Goal: Task Accomplishment & Management: Use online tool/utility

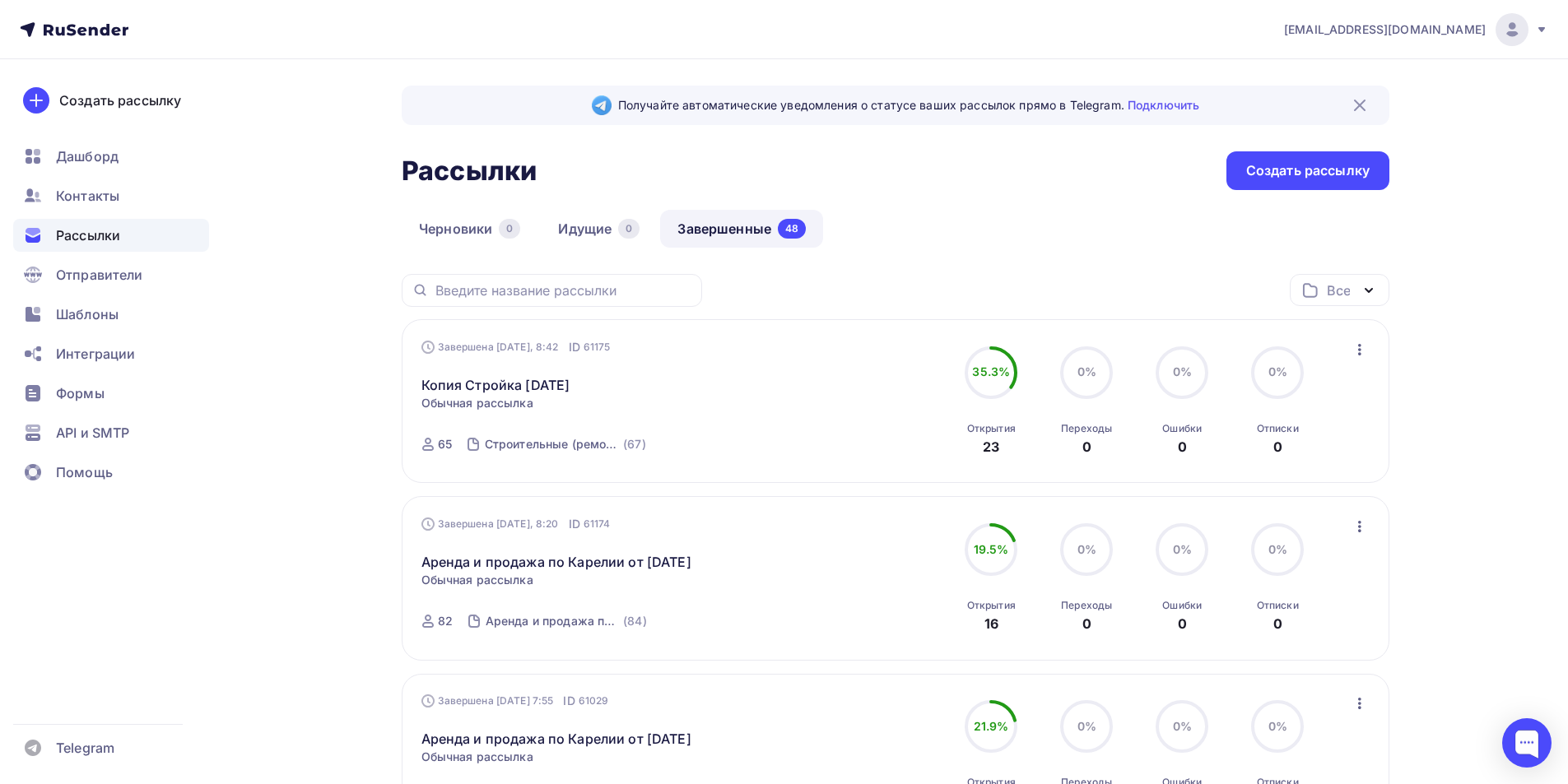
click at [1366, 354] on icon "button" at bounding box center [1360, 349] width 20 height 20
click at [1293, 464] on div "Копировать в новую" at bounding box center [1285, 457] width 169 height 20
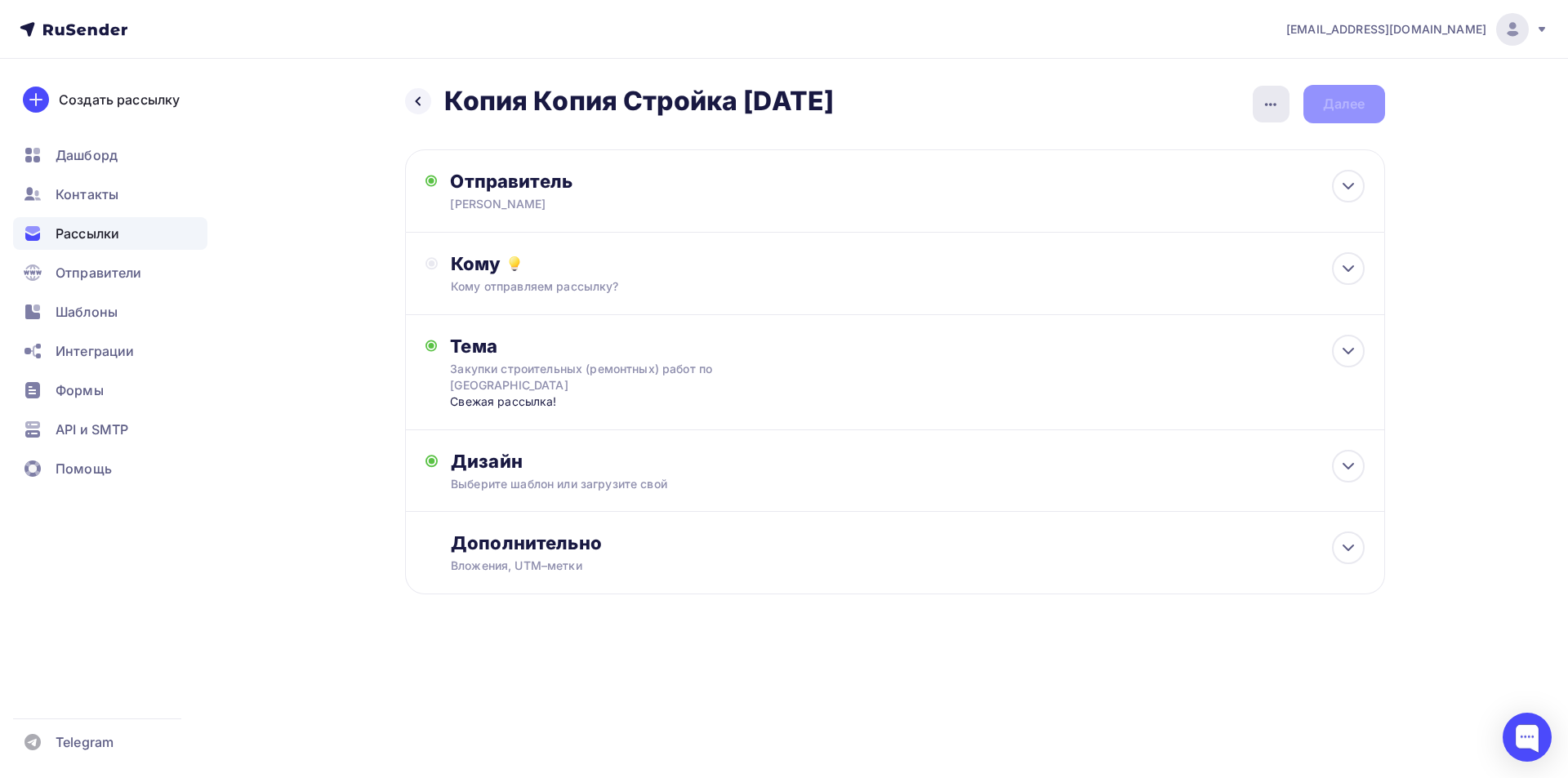
drag, startPoint x: 1264, startPoint y: 102, endPoint x: 1258, endPoint y: 150, distance: 48.4
click at [1264, 102] on icon "button" at bounding box center [1270, 104] width 20 height 20
click at [1208, 184] on div "Переименовать рассылку" at bounding box center [1184, 187] width 202 height 20
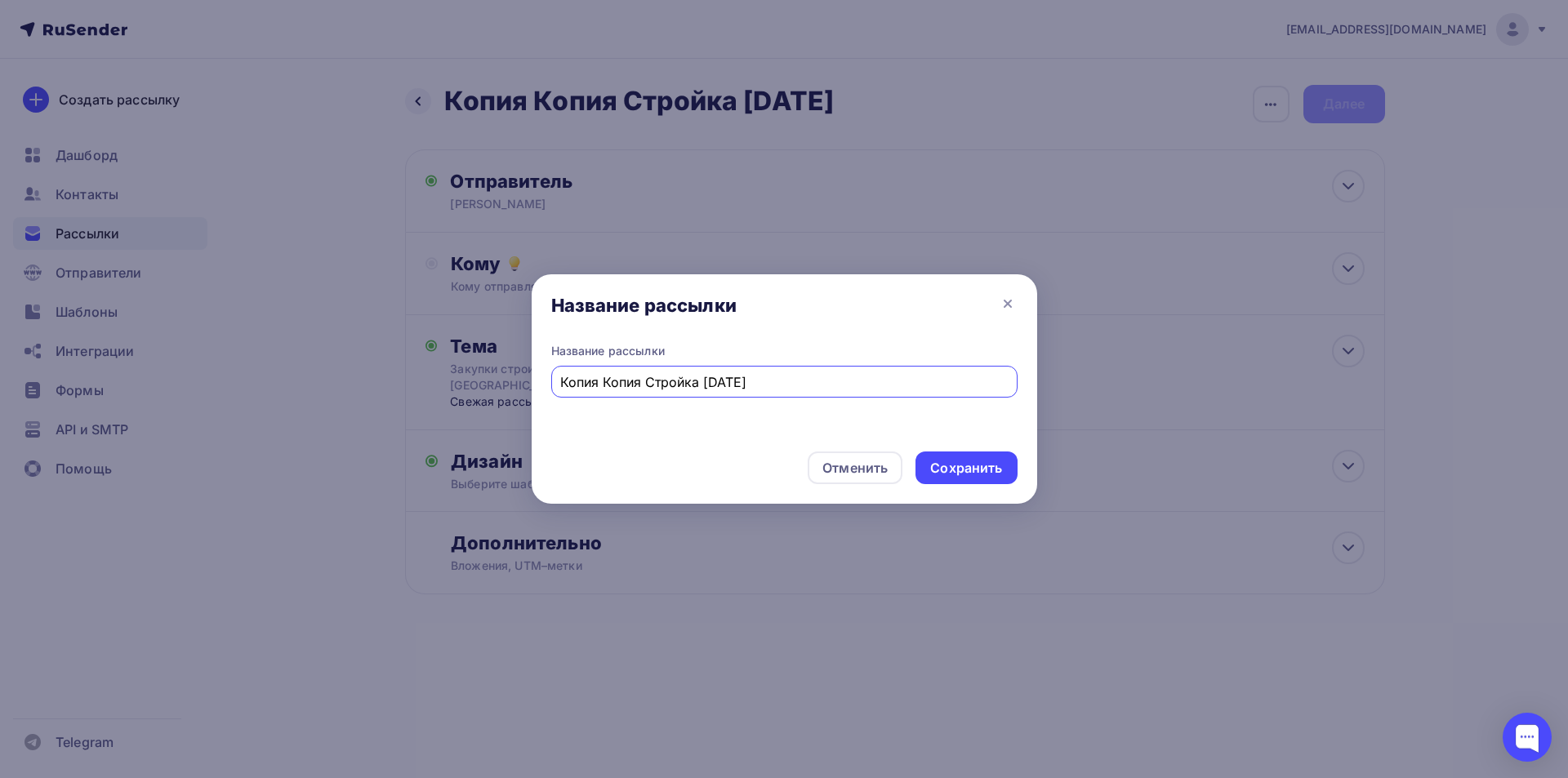
drag, startPoint x: 645, startPoint y: 384, endPoint x: 533, endPoint y: 393, distance: 112.4
click at [533, 393] on div "Название рассылки Копия Копия Стройка [DATE]" at bounding box center [785, 391] width 506 height 96
click at [631, 379] on input "Стройка [DATE]" at bounding box center [784, 381] width 447 height 20
type input "Стройка [DATE]"
click at [976, 456] on div "Сохранить" at bounding box center [966, 467] width 102 height 33
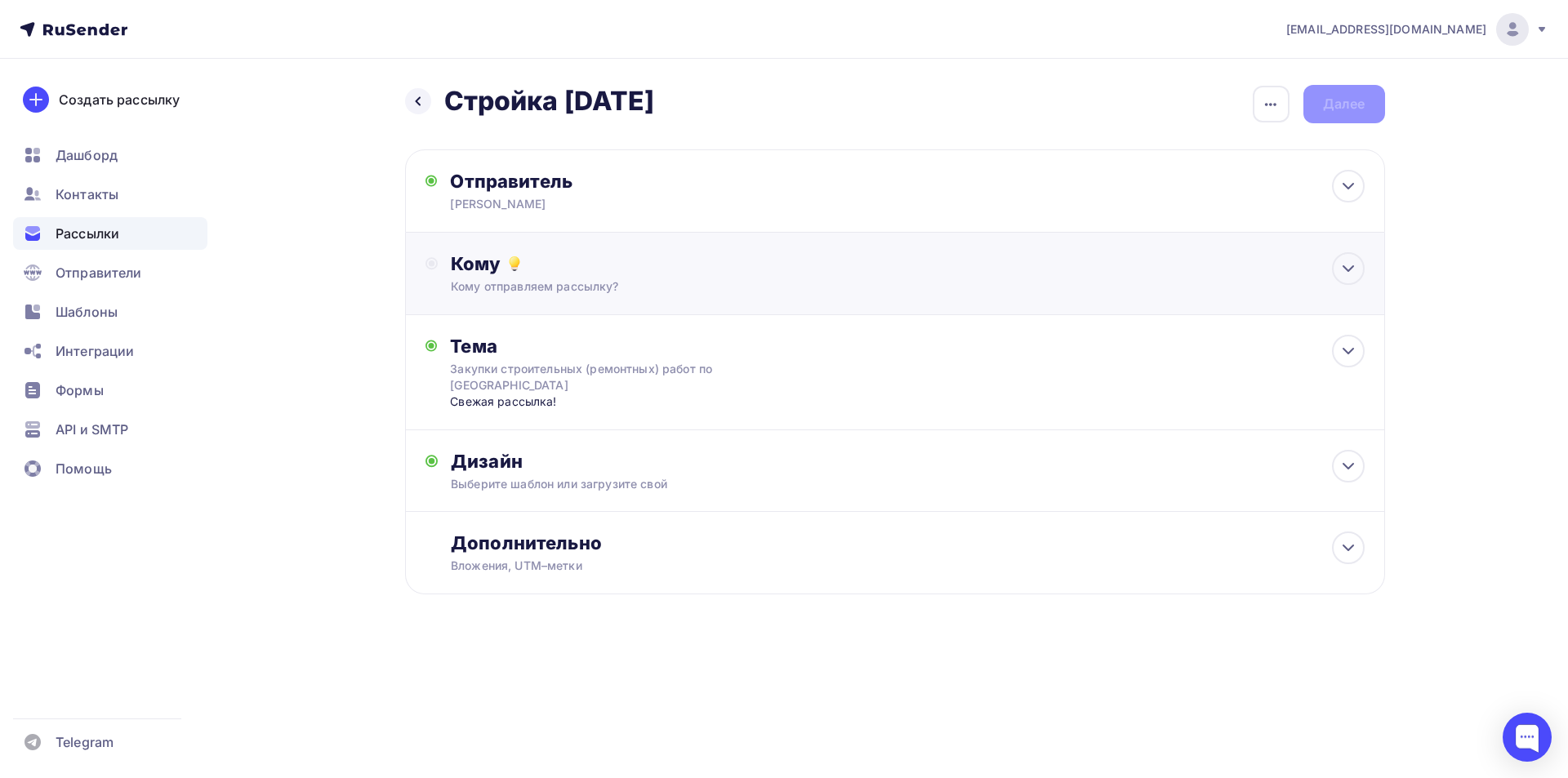
click at [1064, 281] on div "Кому отправляем рассылку?" at bounding box center [862, 286] width 823 height 16
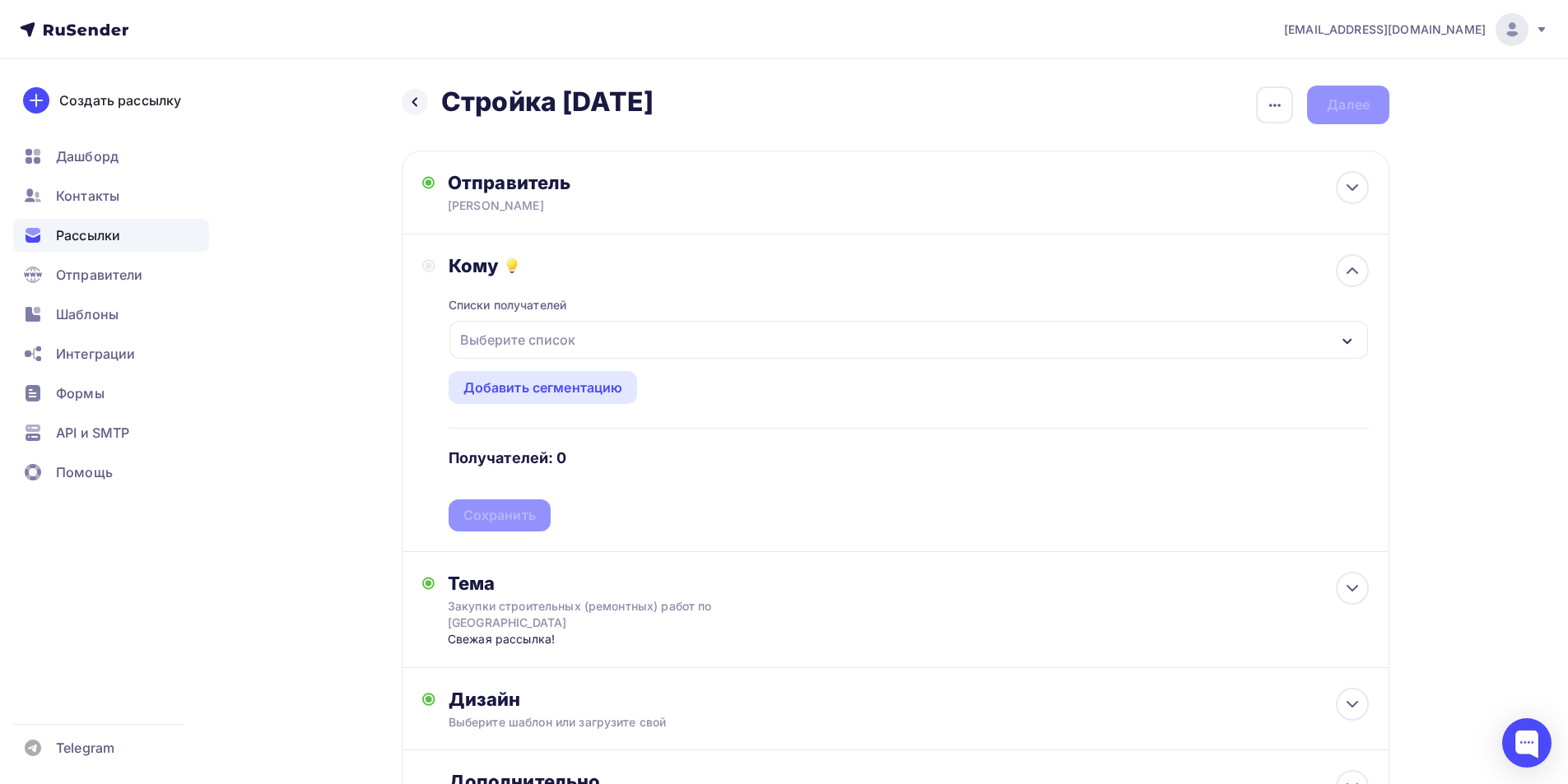
click at [668, 346] on div "Выберите список" at bounding box center [908, 340] width 918 height 38
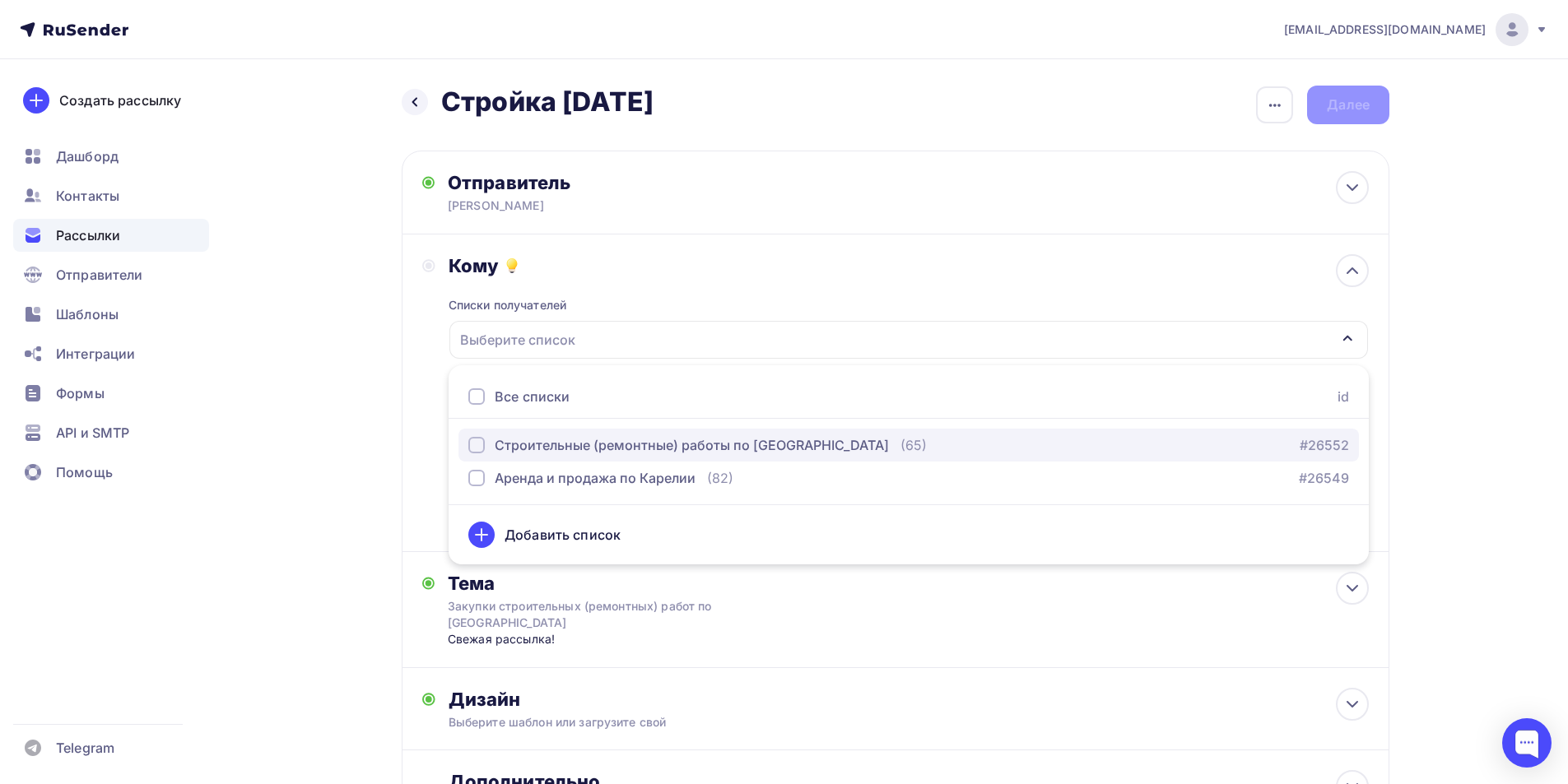
click at [611, 450] on div "Строительные (ремонтные) работы по [GEOGRAPHIC_DATA]" at bounding box center [692, 445] width 394 height 20
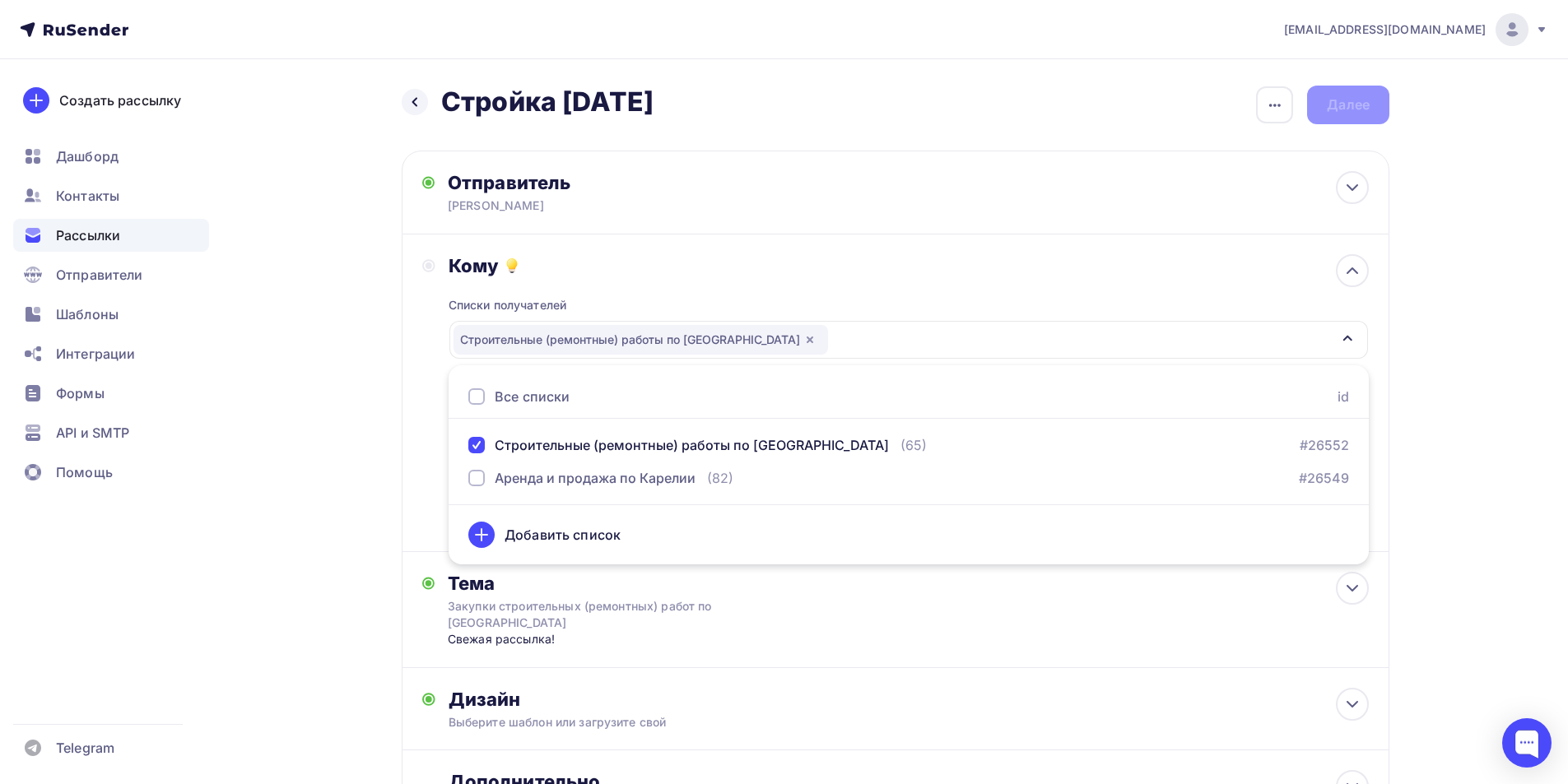
click at [417, 412] on div "Кому Списки получателей Строительные (ремонтные) работы по [GEOGRAPHIC_DATA] Вс…" at bounding box center [895, 393] width 987 height 317
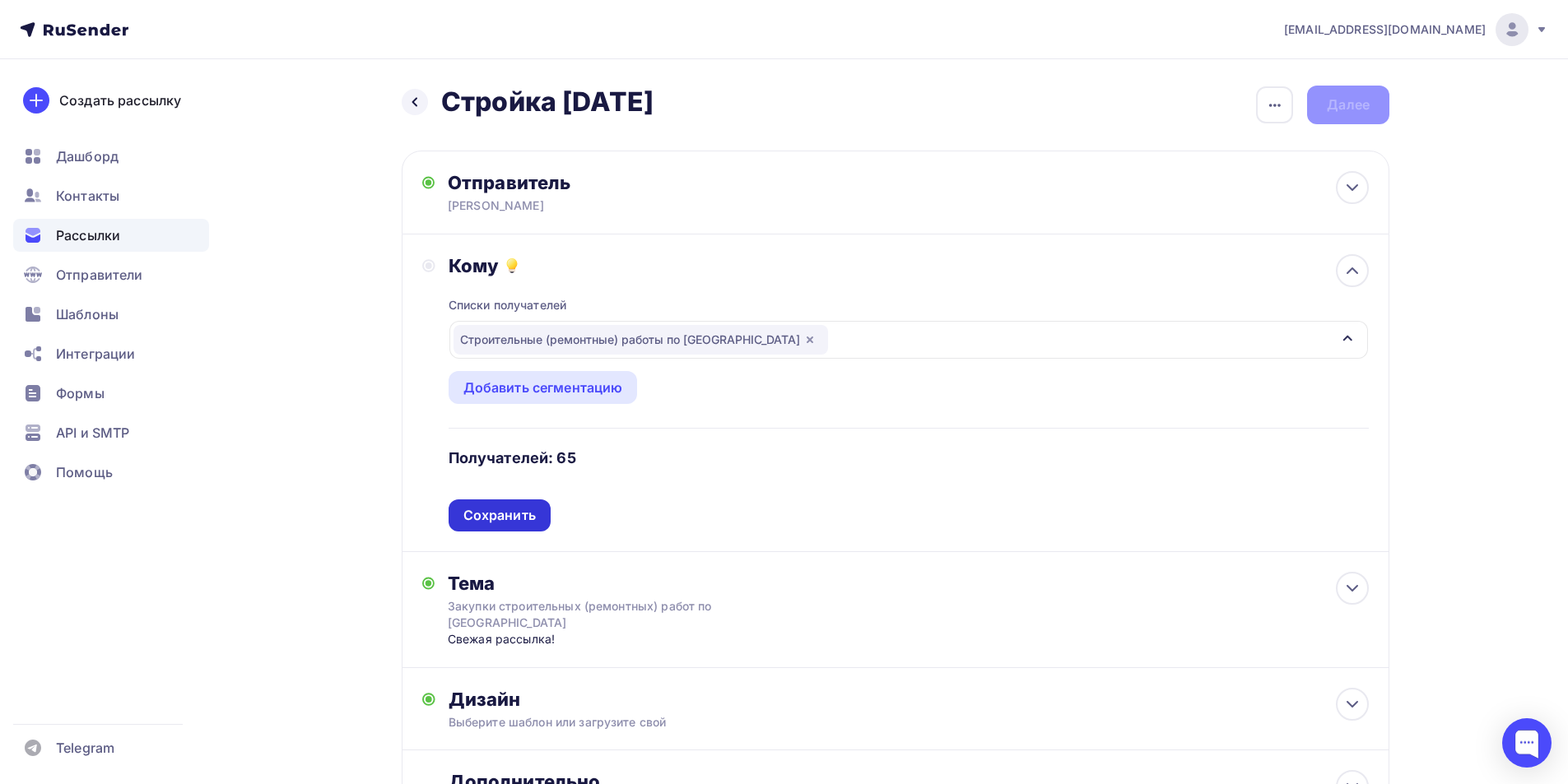
click at [481, 520] on div "Сохранить" at bounding box center [499, 515] width 72 height 19
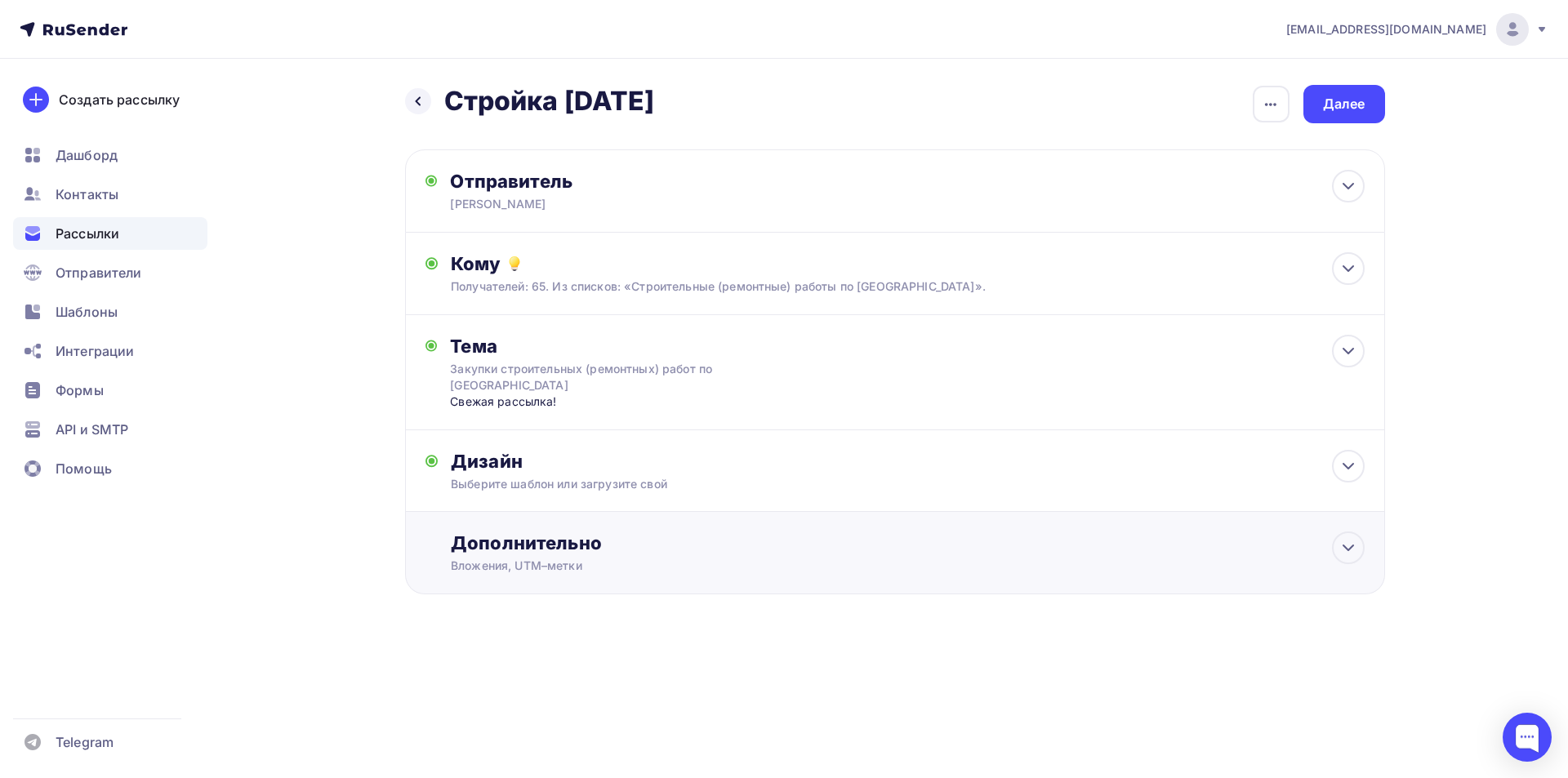
click at [659, 551] on div "Дополнительно" at bounding box center [907, 543] width 913 height 23
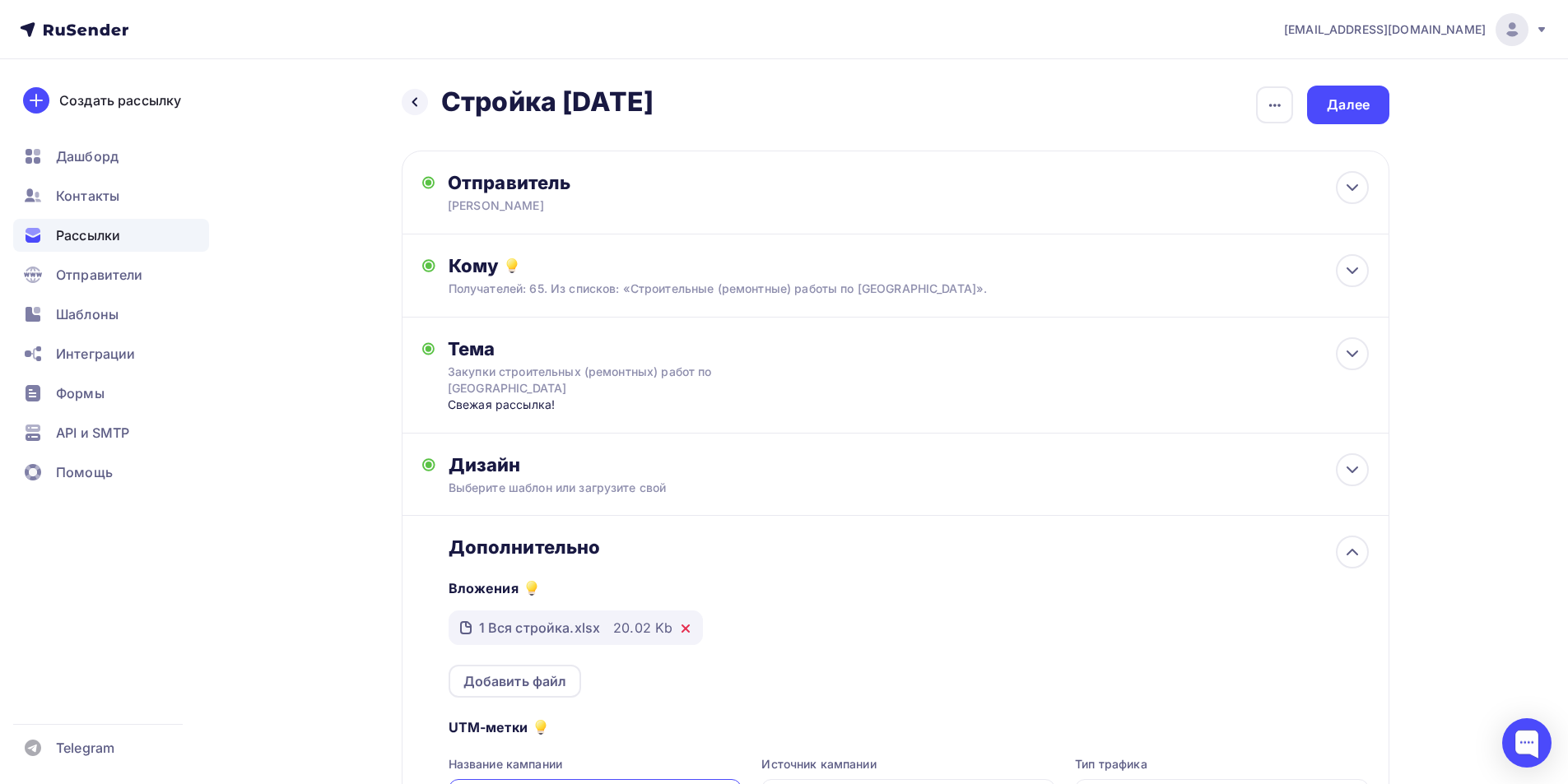
click at [683, 629] on icon at bounding box center [685, 628] width 7 height 7
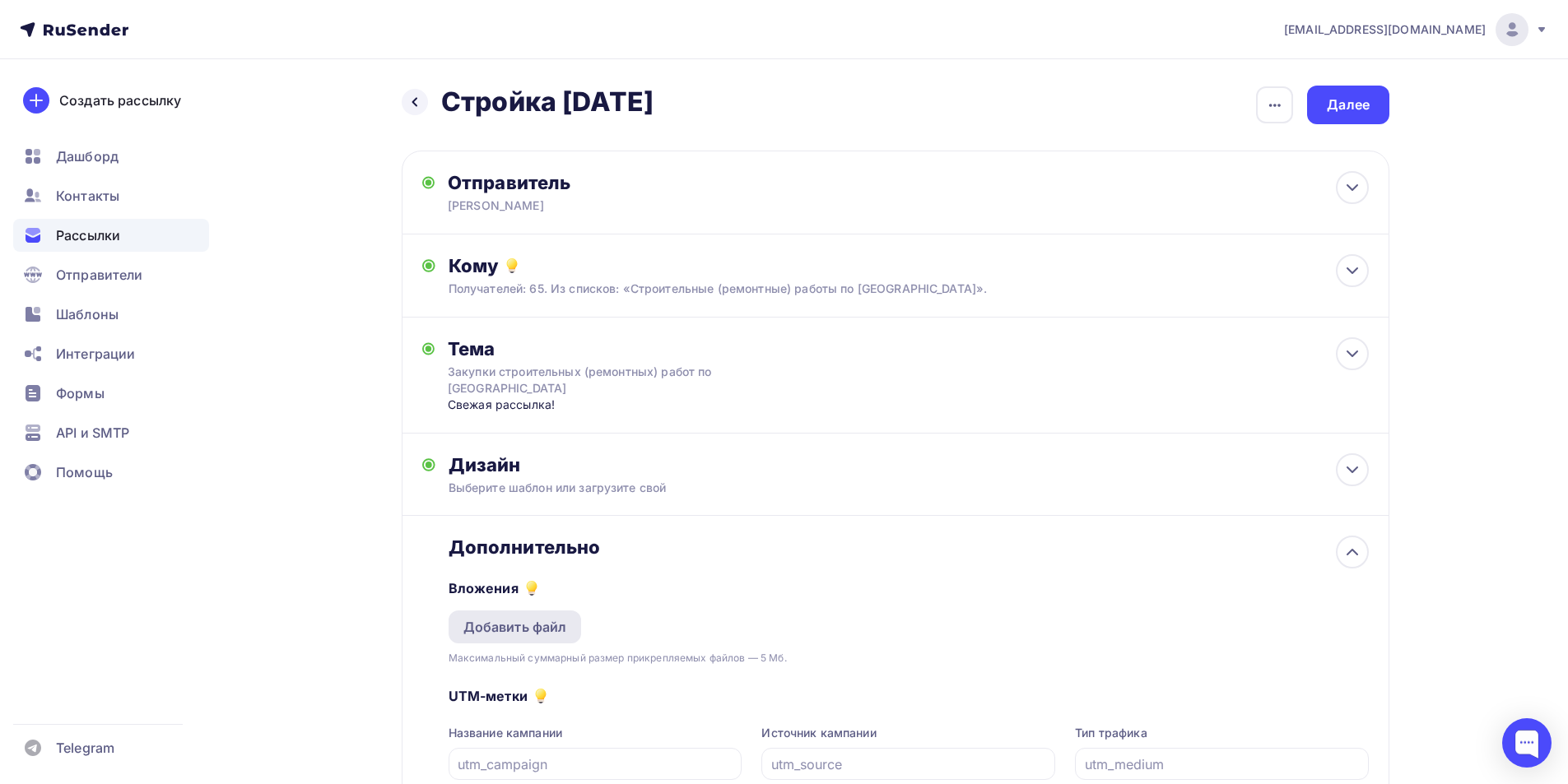
click at [547, 628] on div "Добавить файл" at bounding box center [514, 627] width 103 height 20
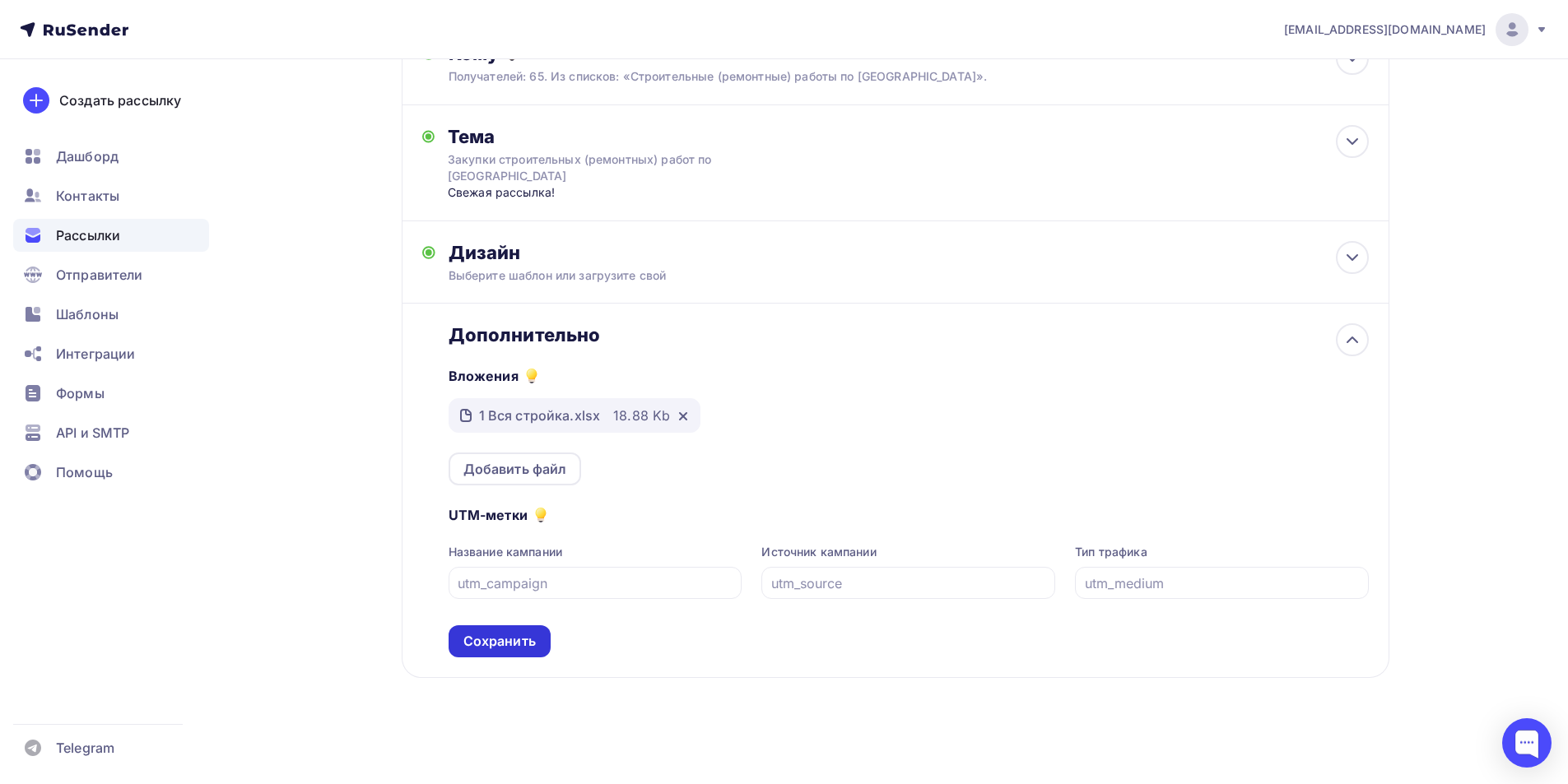
click at [500, 640] on div "Сохранить" at bounding box center [499, 641] width 72 height 19
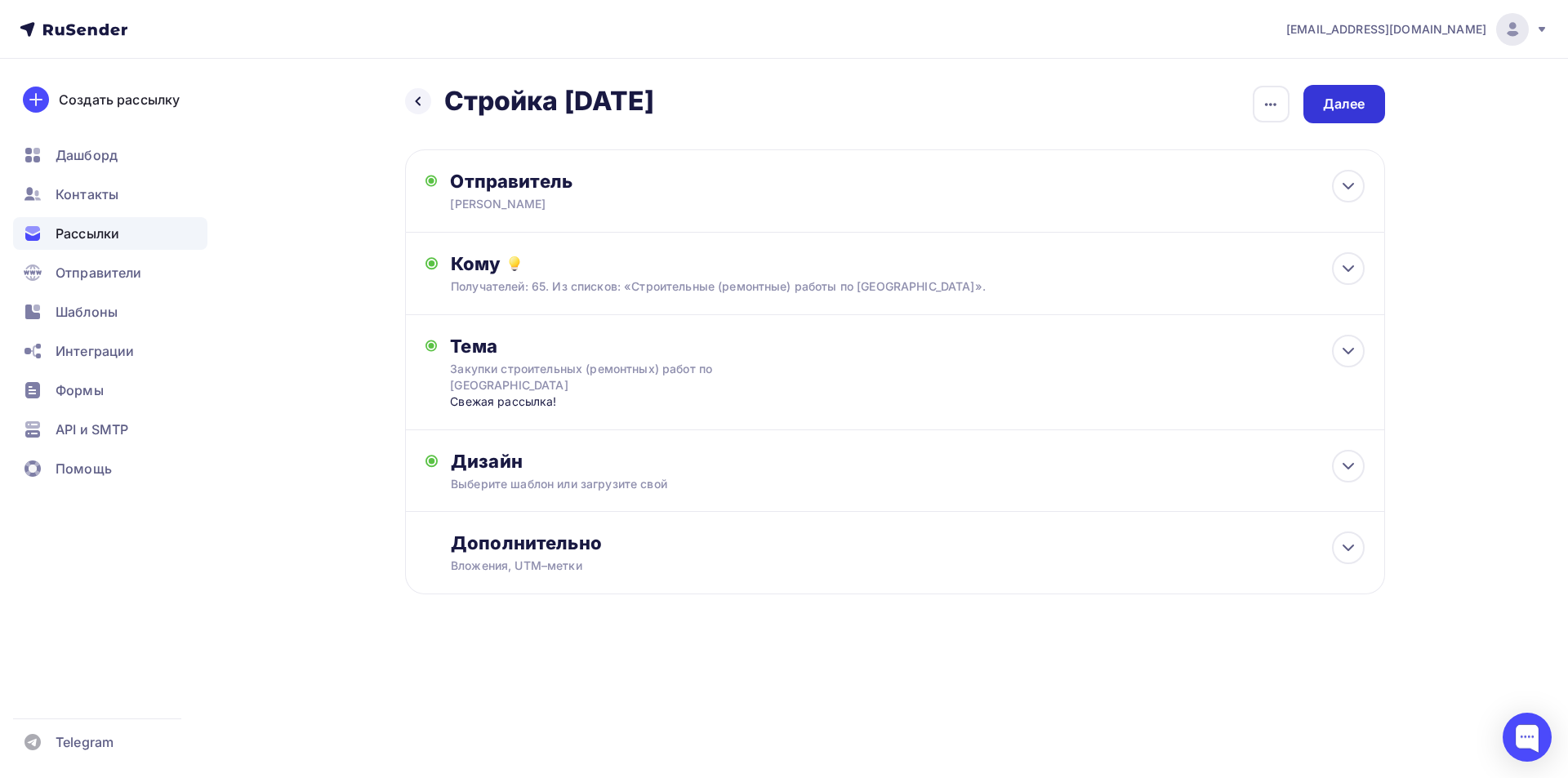
click at [1345, 108] on div "Далее" at bounding box center [1343, 104] width 42 height 19
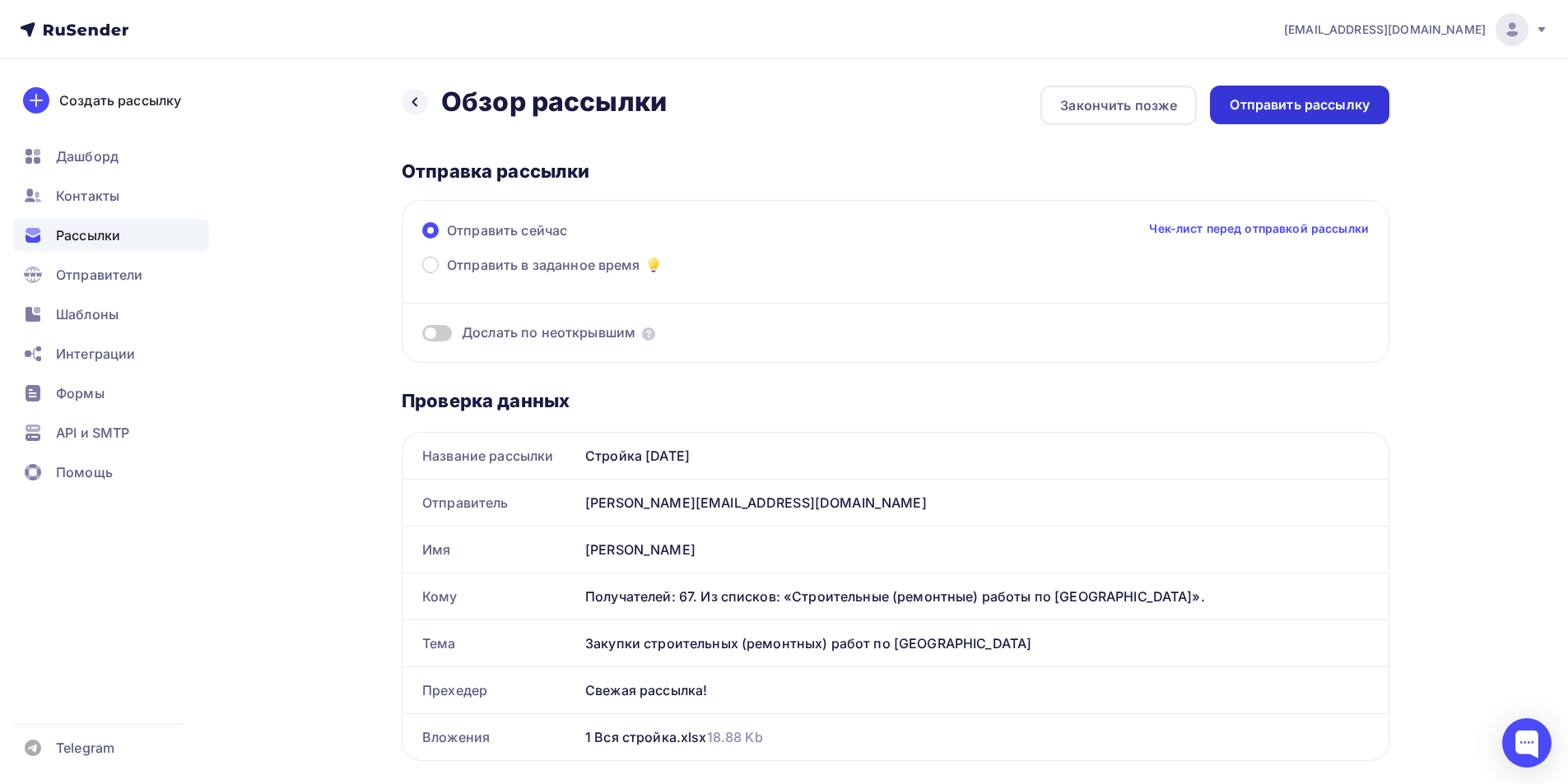
click at [1324, 104] on div "Отправить рассылку" at bounding box center [1300, 105] width 140 height 19
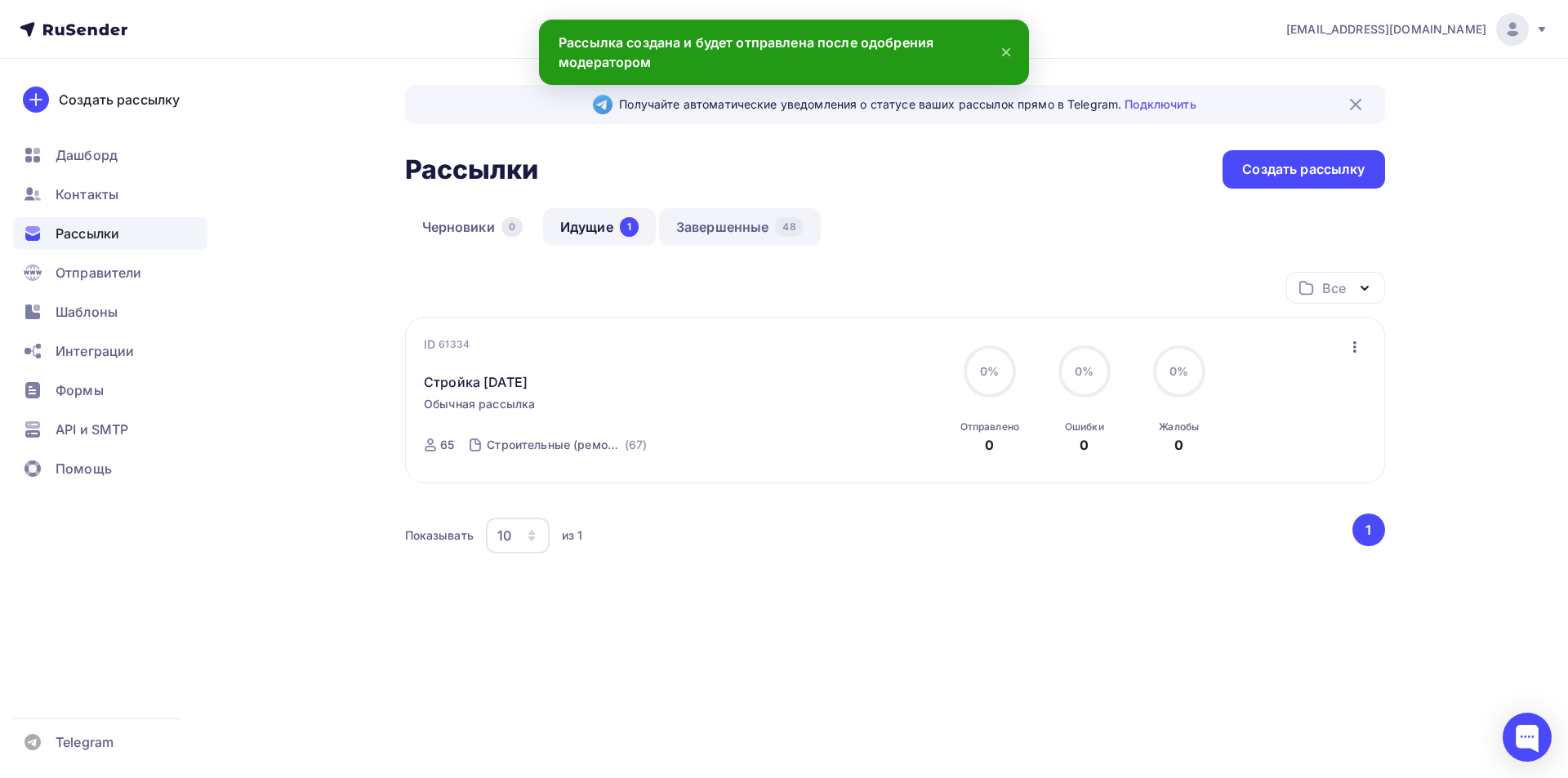
click at [722, 229] on link "Завершенные 48" at bounding box center [740, 227] width 162 height 38
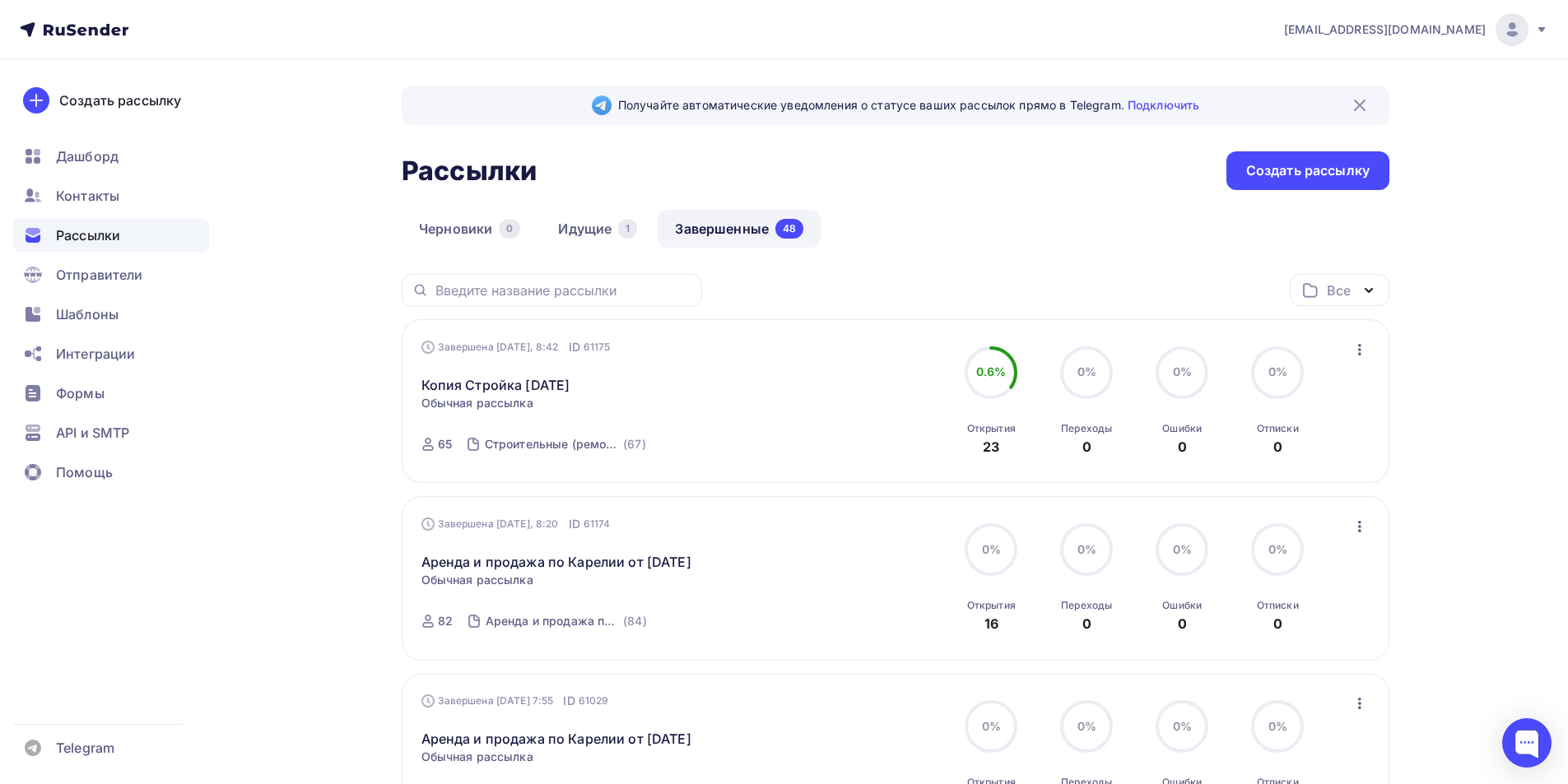
scroll to position [165, 0]
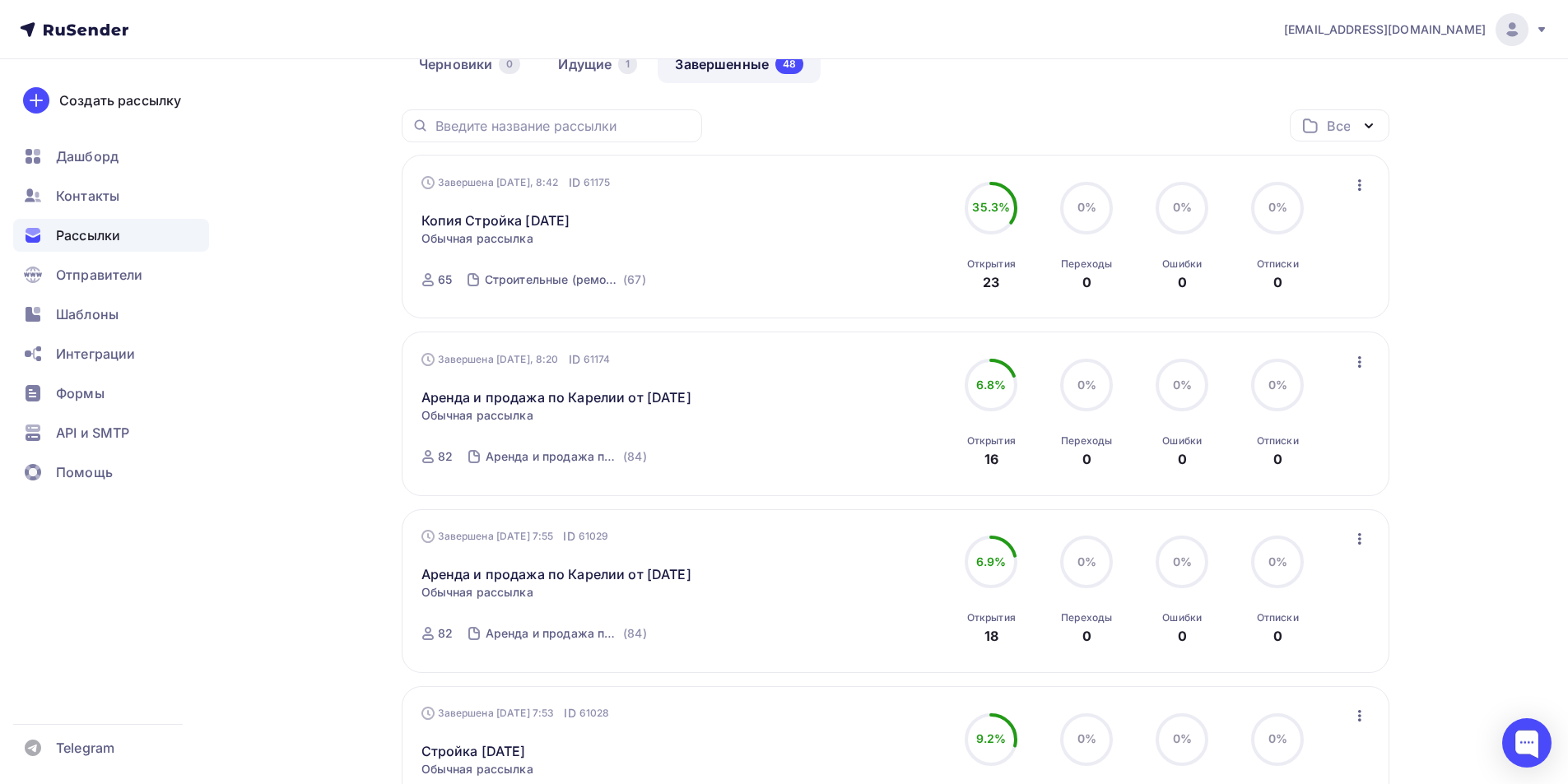
click at [1358, 363] on icon "button" at bounding box center [1359, 362] width 3 height 11
click at [1319, 480] on link "Копировать в новую" at bounding box center [1284, 471] width 189 height 33
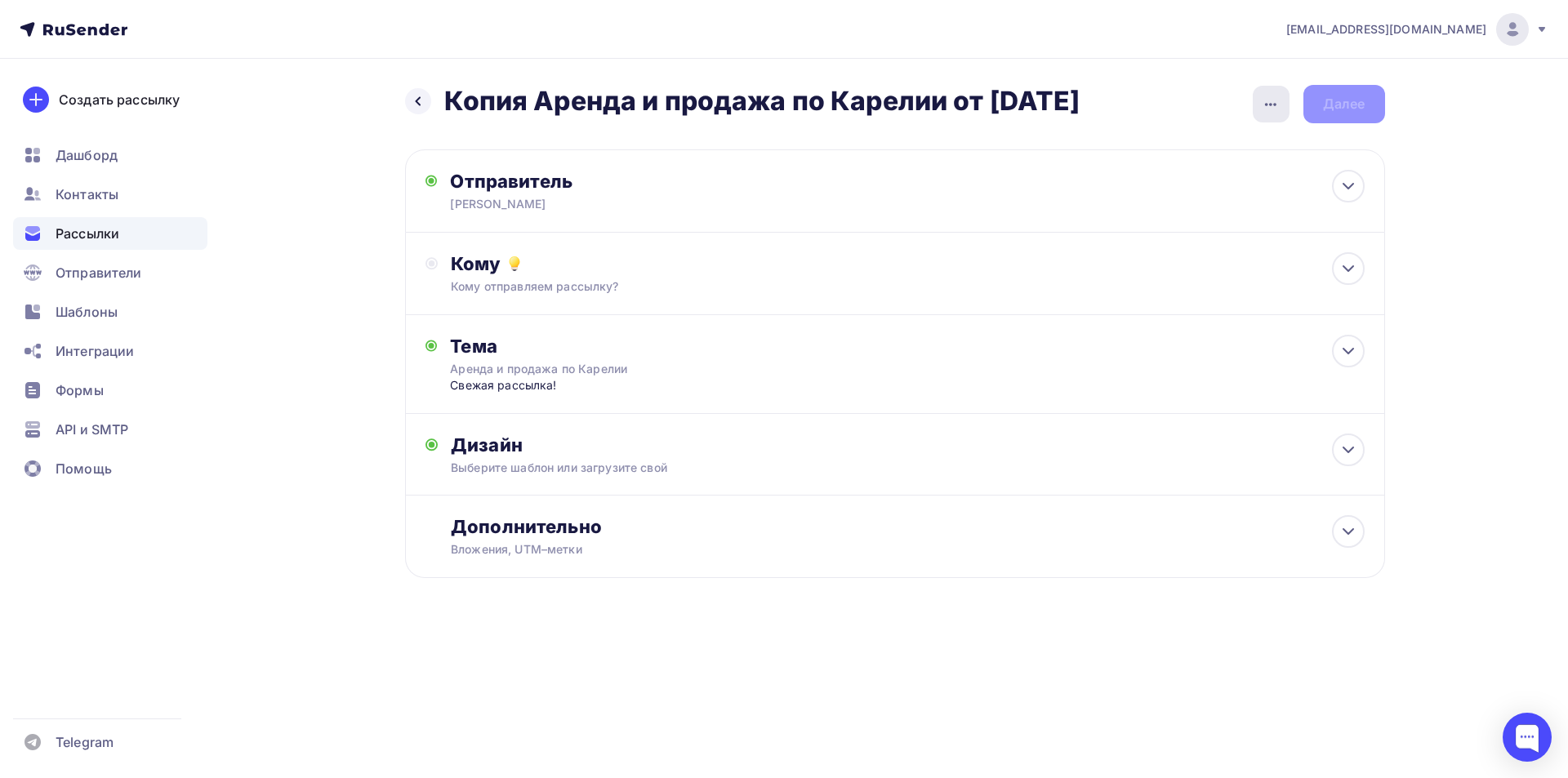
click at [1275, 104] on icon "button" at bounding box center [1271, 103] width 11 height 3
click at [1193, 193] on div "Переименовать рассылку" at bounding box center [1184, 187] width 202 height 20
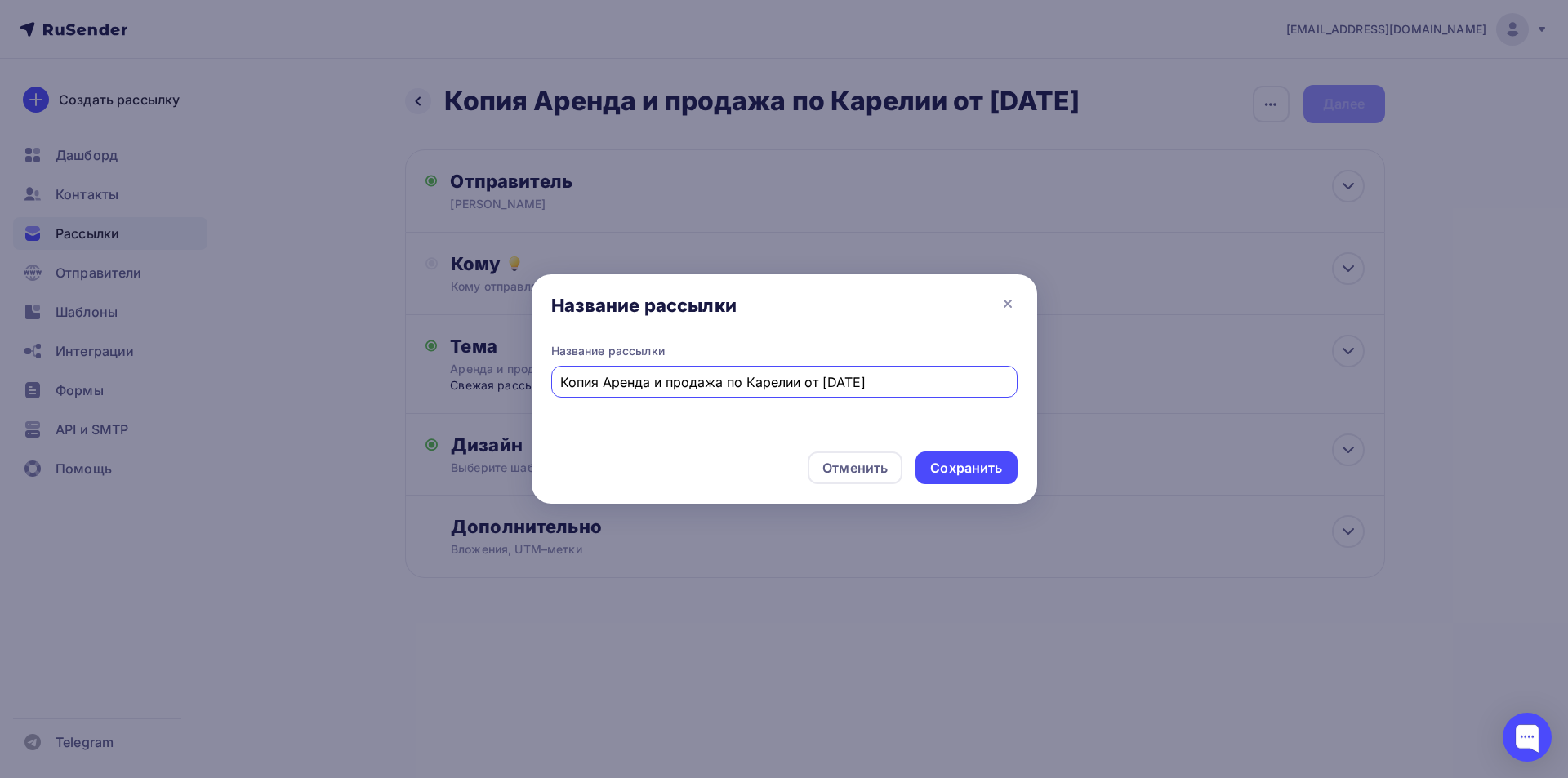
drag, startPoint x: 604, startPoint y: 382, endPoint x: 499, endPoint y: 382, distance: 105.0
click at [500, 382] on div "Название рассылки Название рассылки Копия Аренда и продажа по Карелии от [DATE]…" at bounding box center [784, 389] width 1568 height 778
click at [792, 378] on input "Аренда и продажа по Карелии от [DATE]" at bounding box center [784, 381] width 447 height 20
type input "Аренда и продажа по Карелии от [DATE]"
click at [969, 472] on div "Сохранить" at bounding box center [965, 468] width 71 height 19
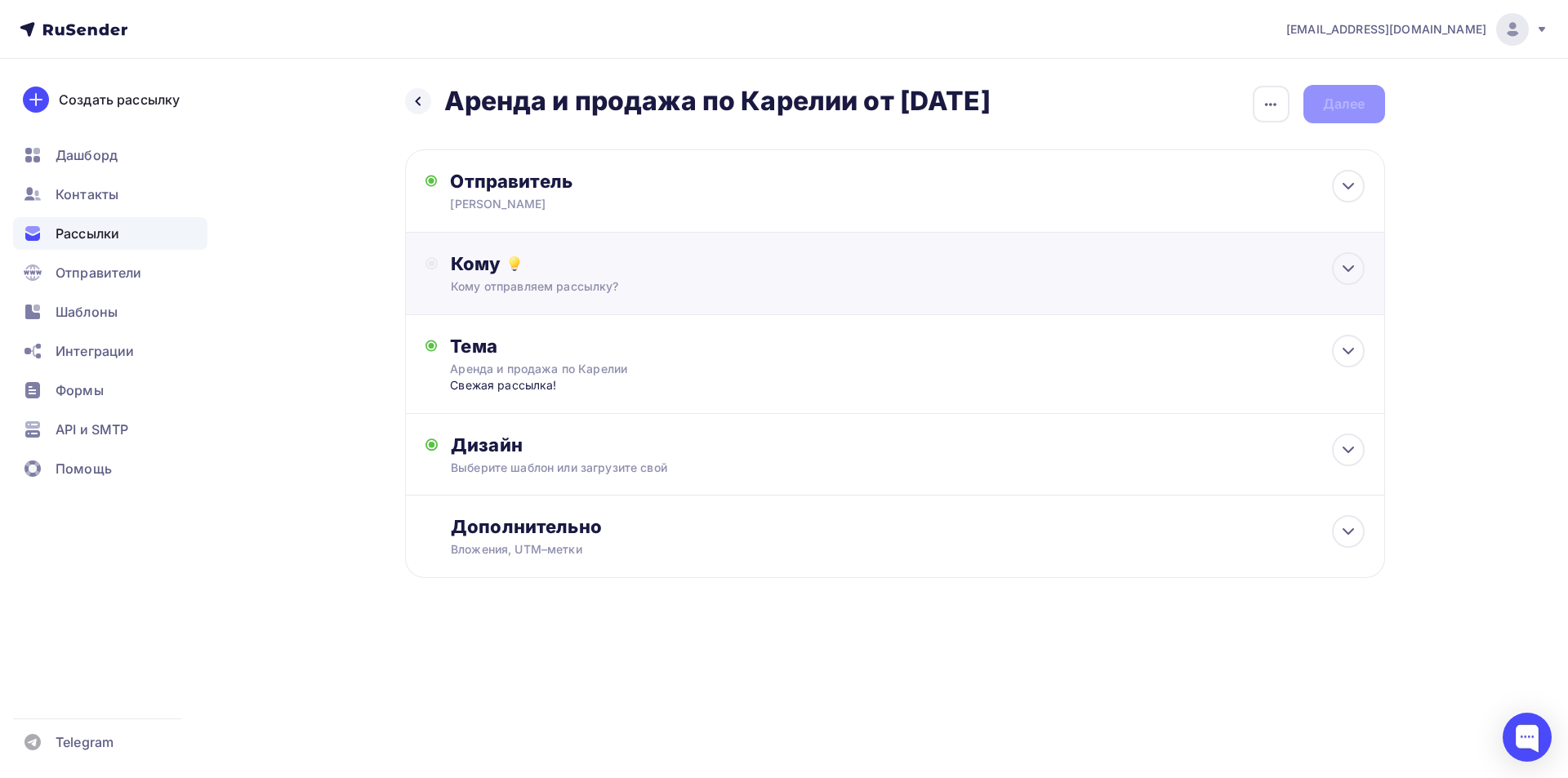
click at [679, 283] on div "Кому отправляем рассылку?" at bounding box center [862, 286] width 823 height 16
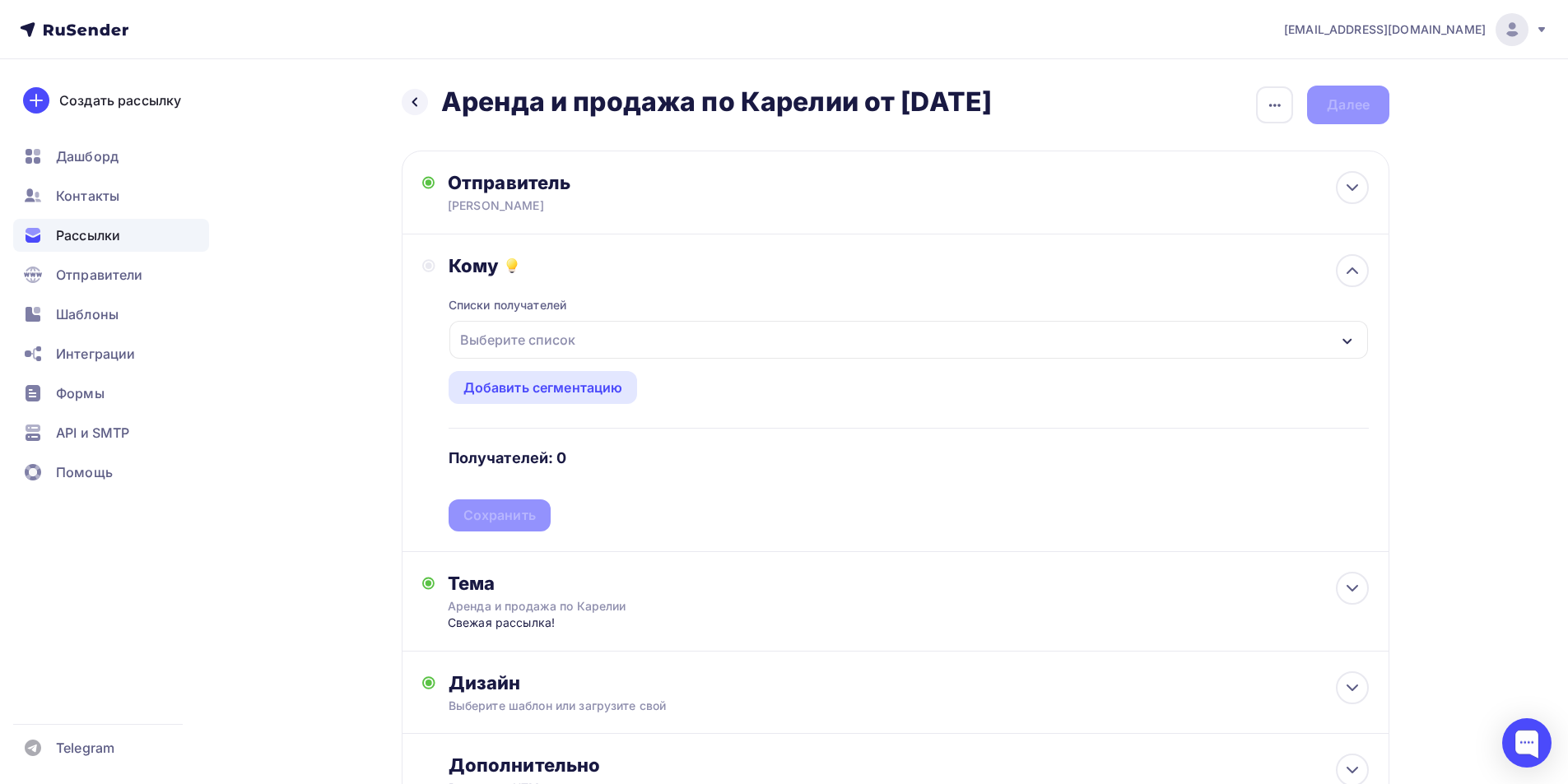
click at [669, 360] on div "Списки получателей Выберите список Все списки id Строительные (ремонтные) работ…" at bounding box center [908, 404] width 920 height 254
click at [673, 344] on div "Выберите список" at bounding box center [908, 340] width 918 height 38
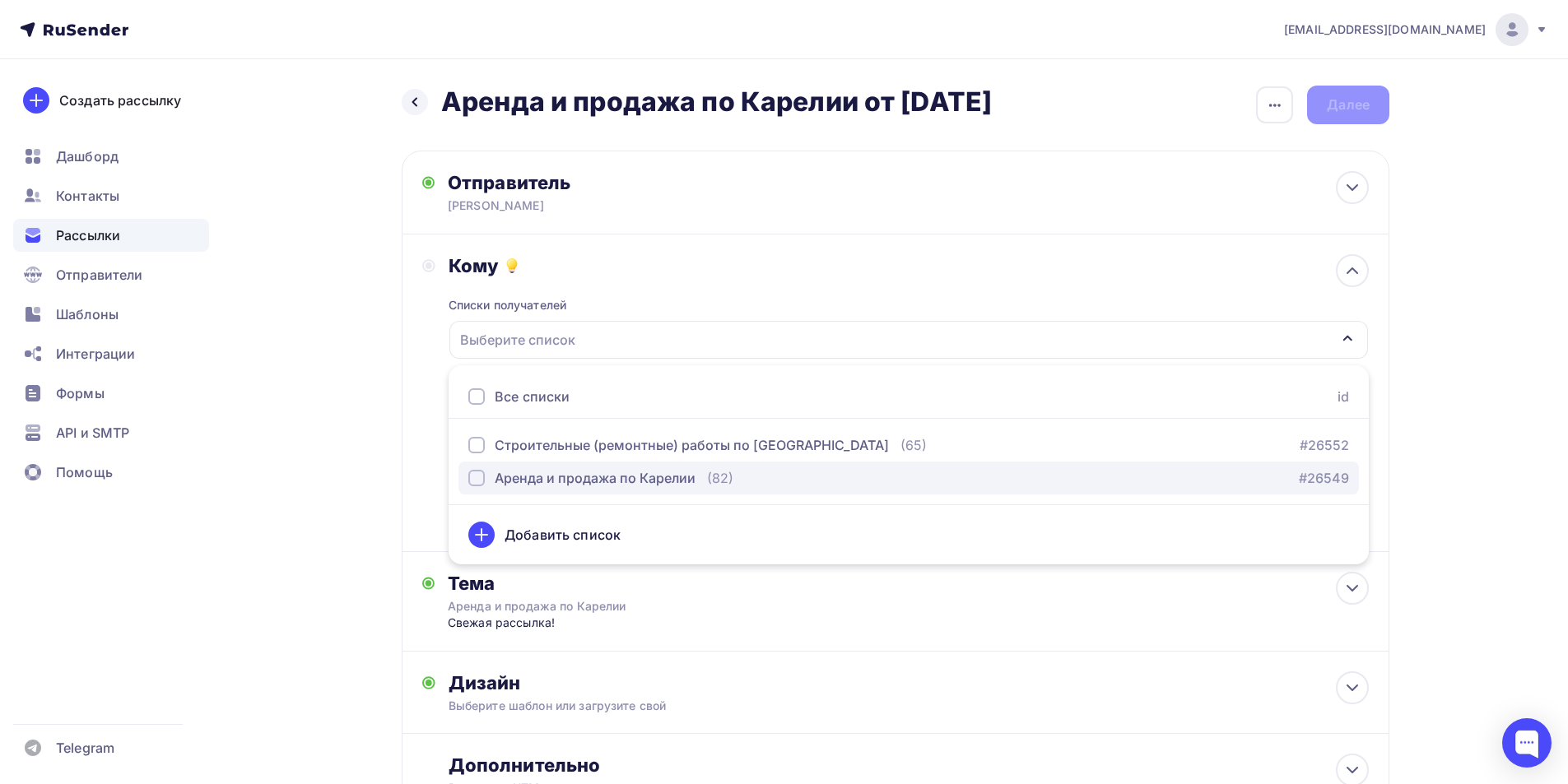
drag, startPoint x: 586, startPoint y: 476, endPoint x: 557, endPoint y: 479, distance: 29.2
click at [586, 476] on div "Аренда и продажа по Карелии" at bounding box center [595, 477] width 201 height 20
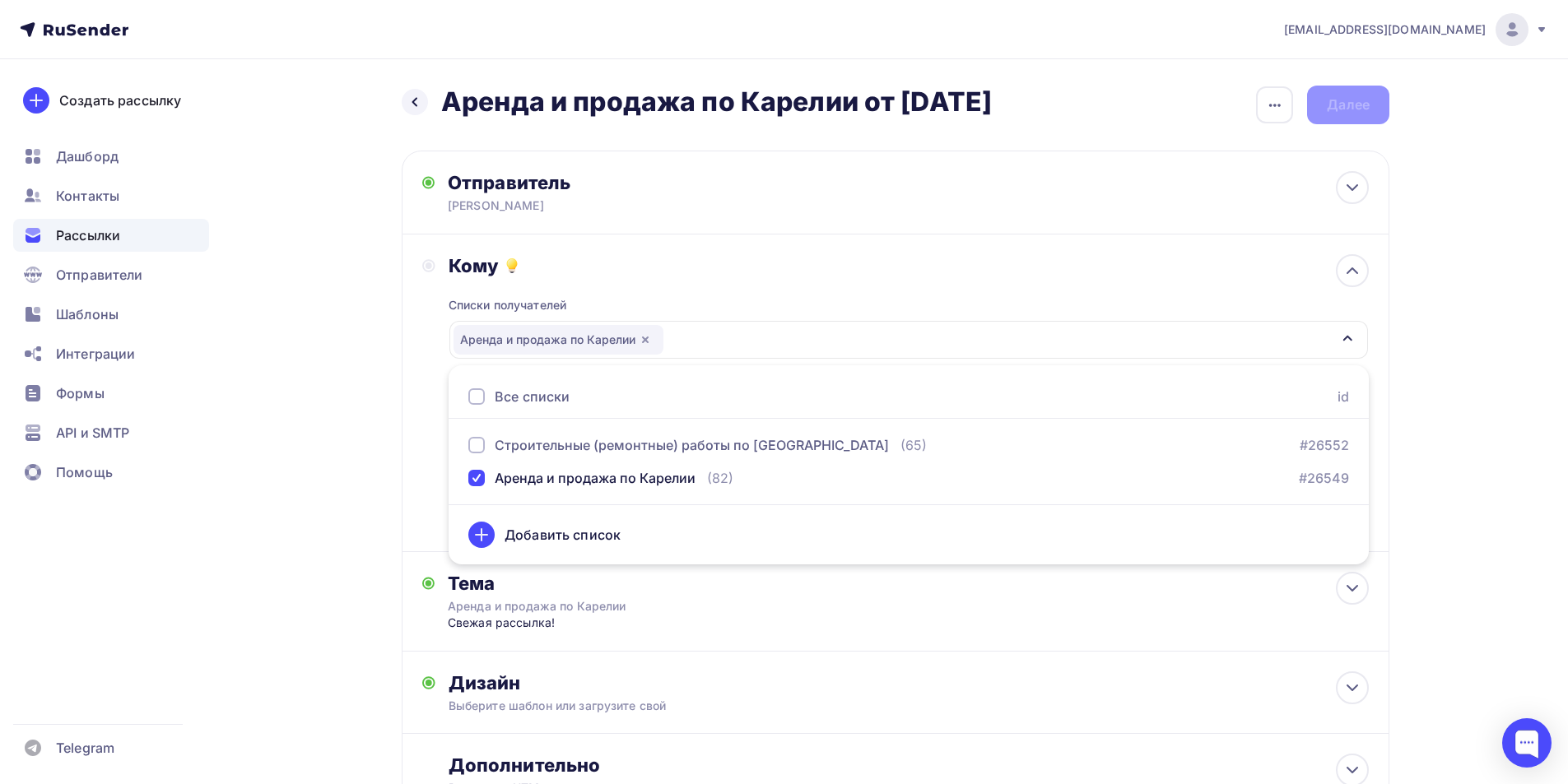
click at [429, 408] on div "Кому Списки получателей Аренда и продажа по Карелии Все списки id Строительные …" at bounding box center [895, 392] width 946 height 277
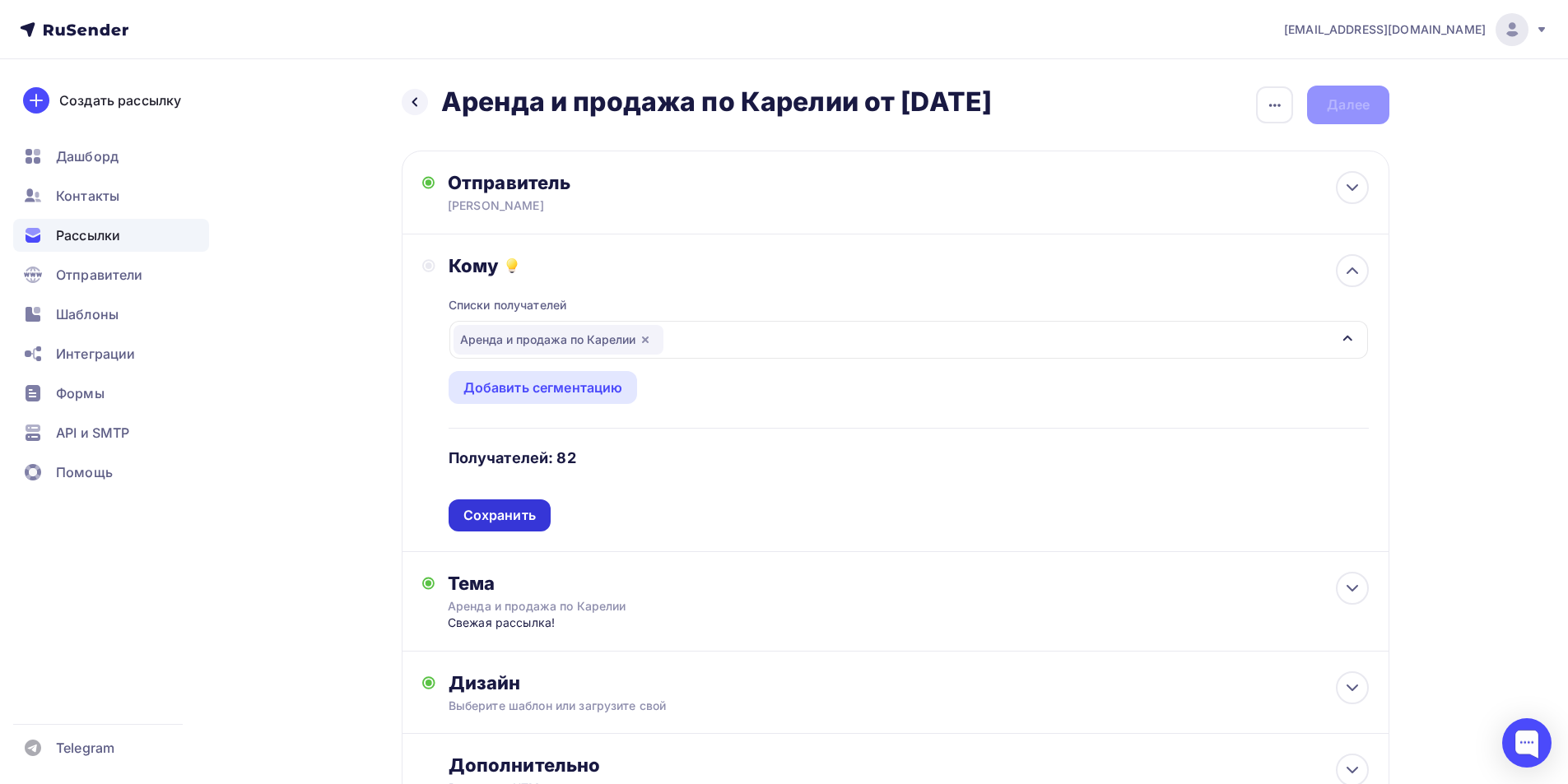
click at [483, 510] on div "Сохранить" at bounding box center [499, 515] width 72 height 19
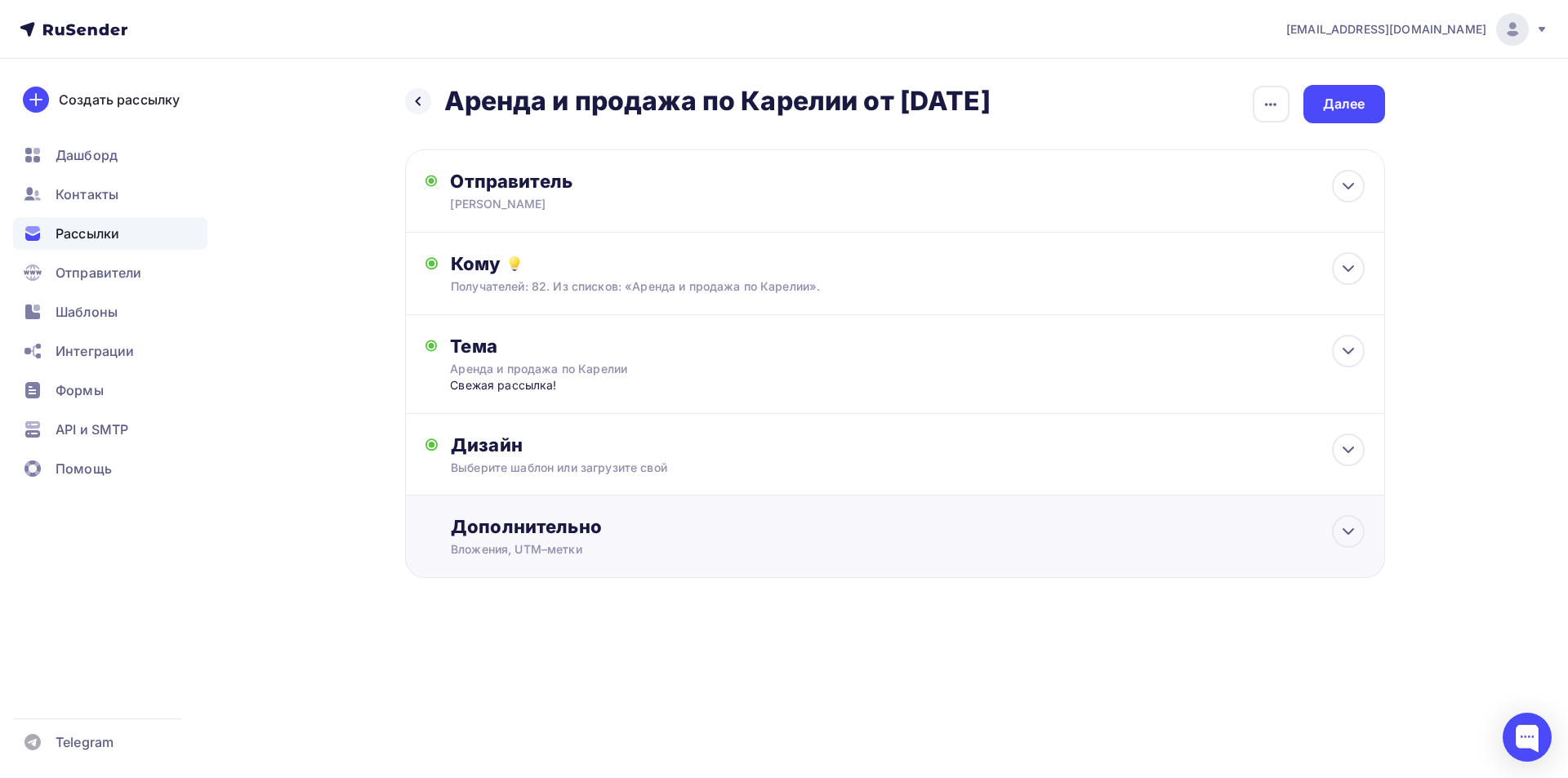
click at [516, 529] on div "Дополнительно" at bounding box center [907, 526] width 913 height 23
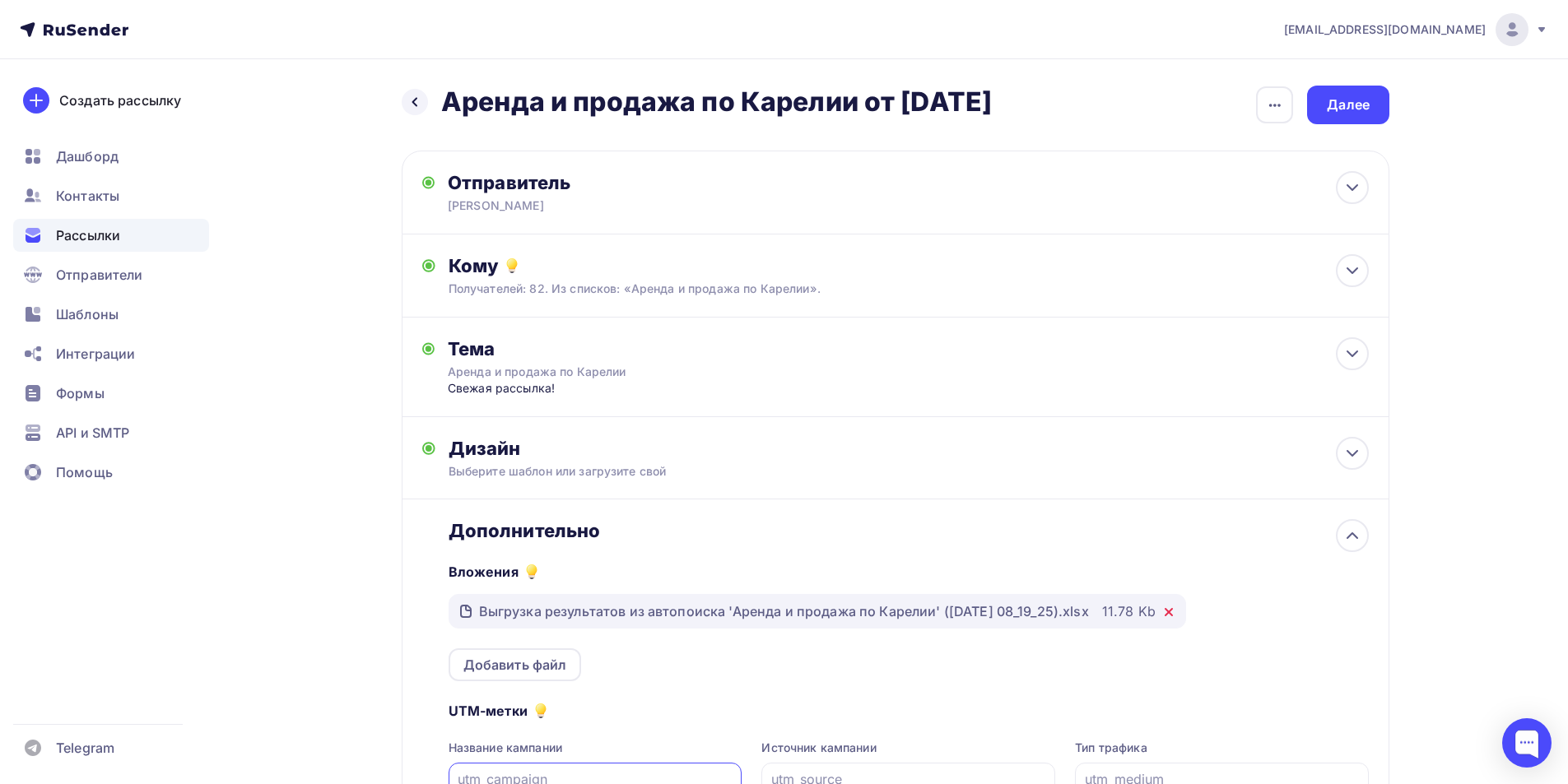
click at [1172, 611] on icon at bounding box center [1168, 612] width 7 height 7
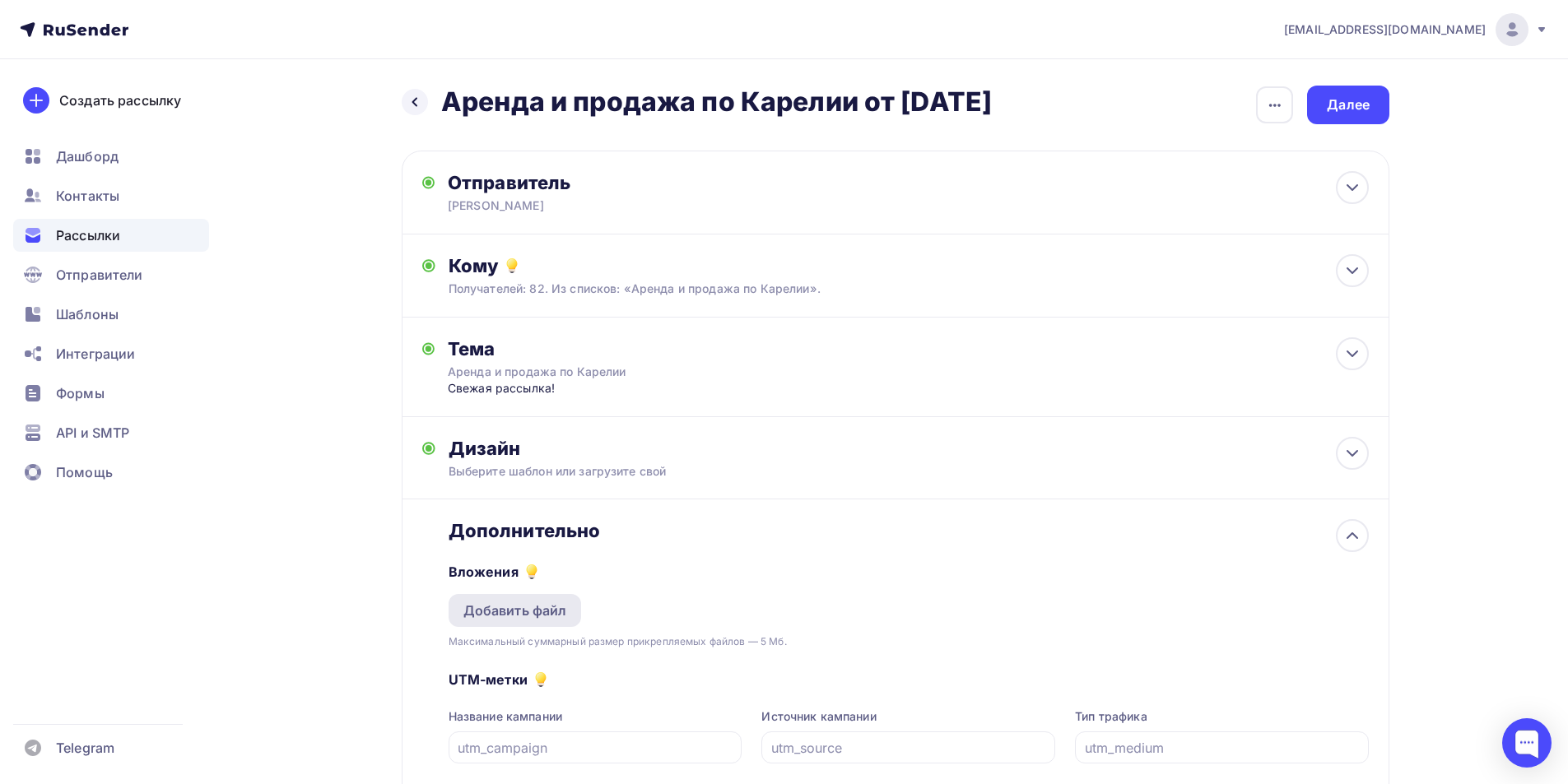
click at [566, 606] on div "Добавить файл" at bounding box center [514, 610] width 103 height 20
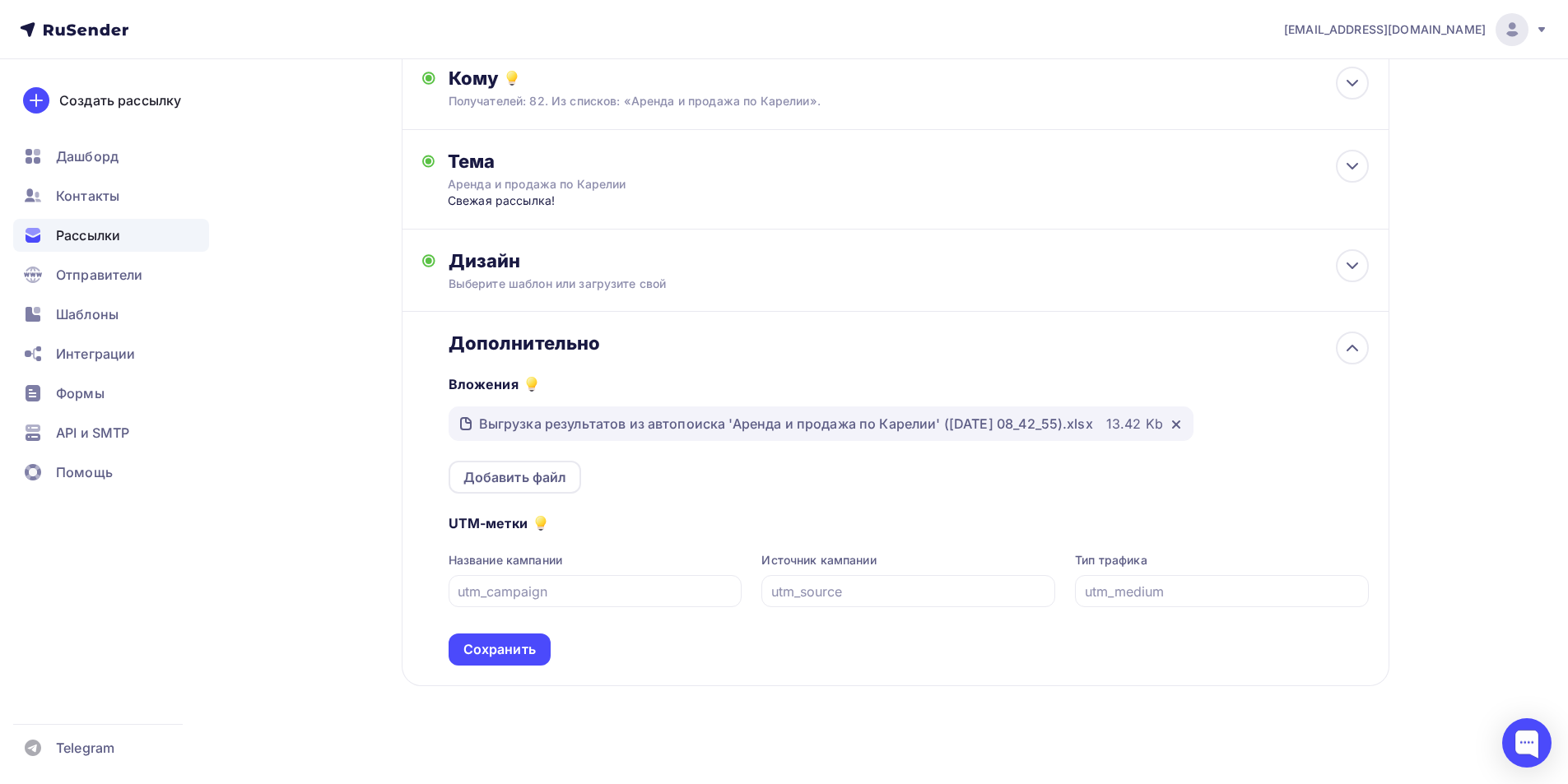
scroll to position [196, 0]
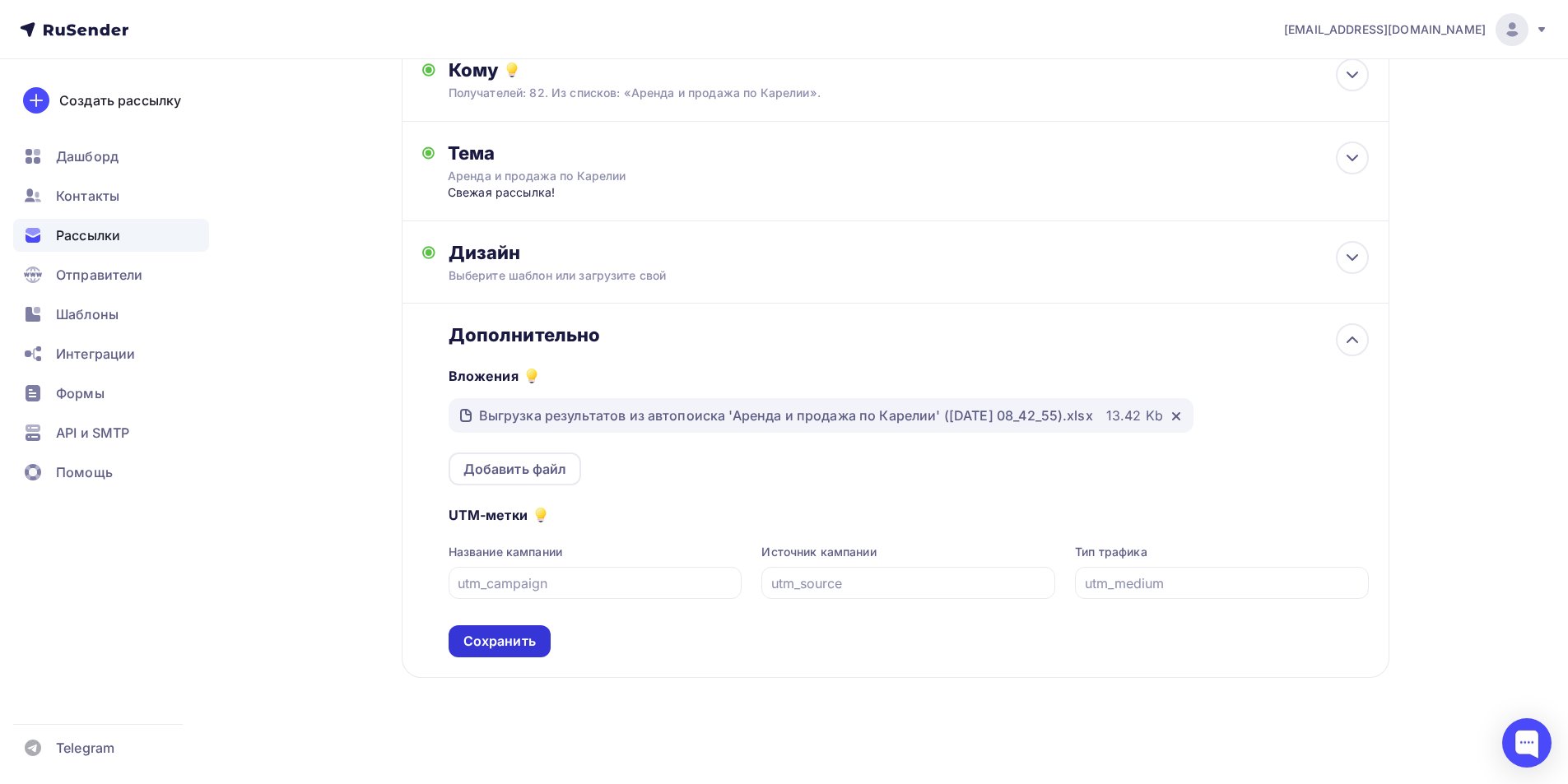
click at [523, 636] on div "Сохранить" at bounding box center [499, 641] width 72 height 19
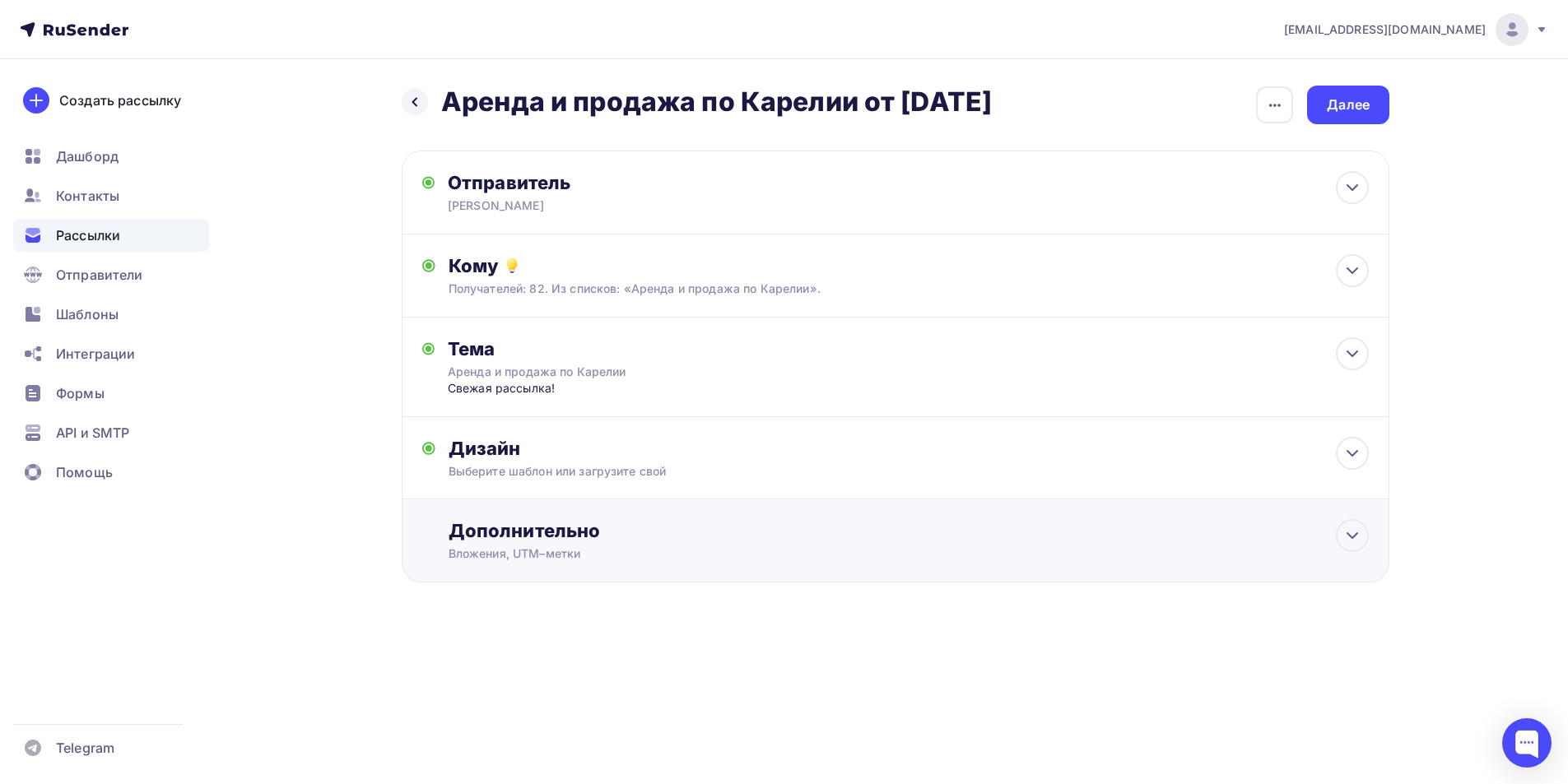
scroll to position [0, 0]
click at [1353, 104] on div "Далее" at bounding box center [1354, 105] width 43 height 19
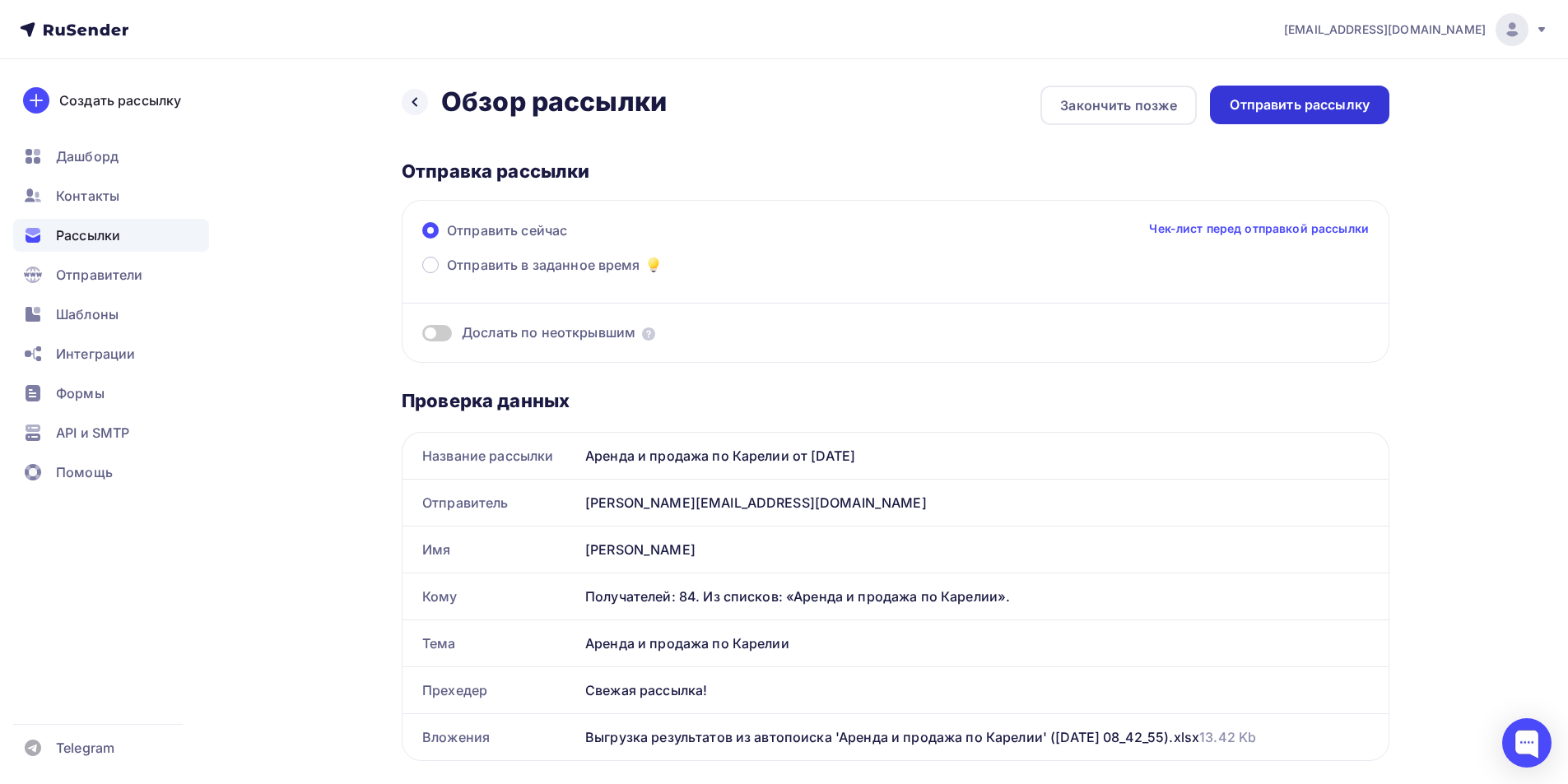
click at [1353, 110] on div "Отправить рассылку" at bounding box center [1300, 105] width 140 height 19
